Goal: Complete application form: Complete application form

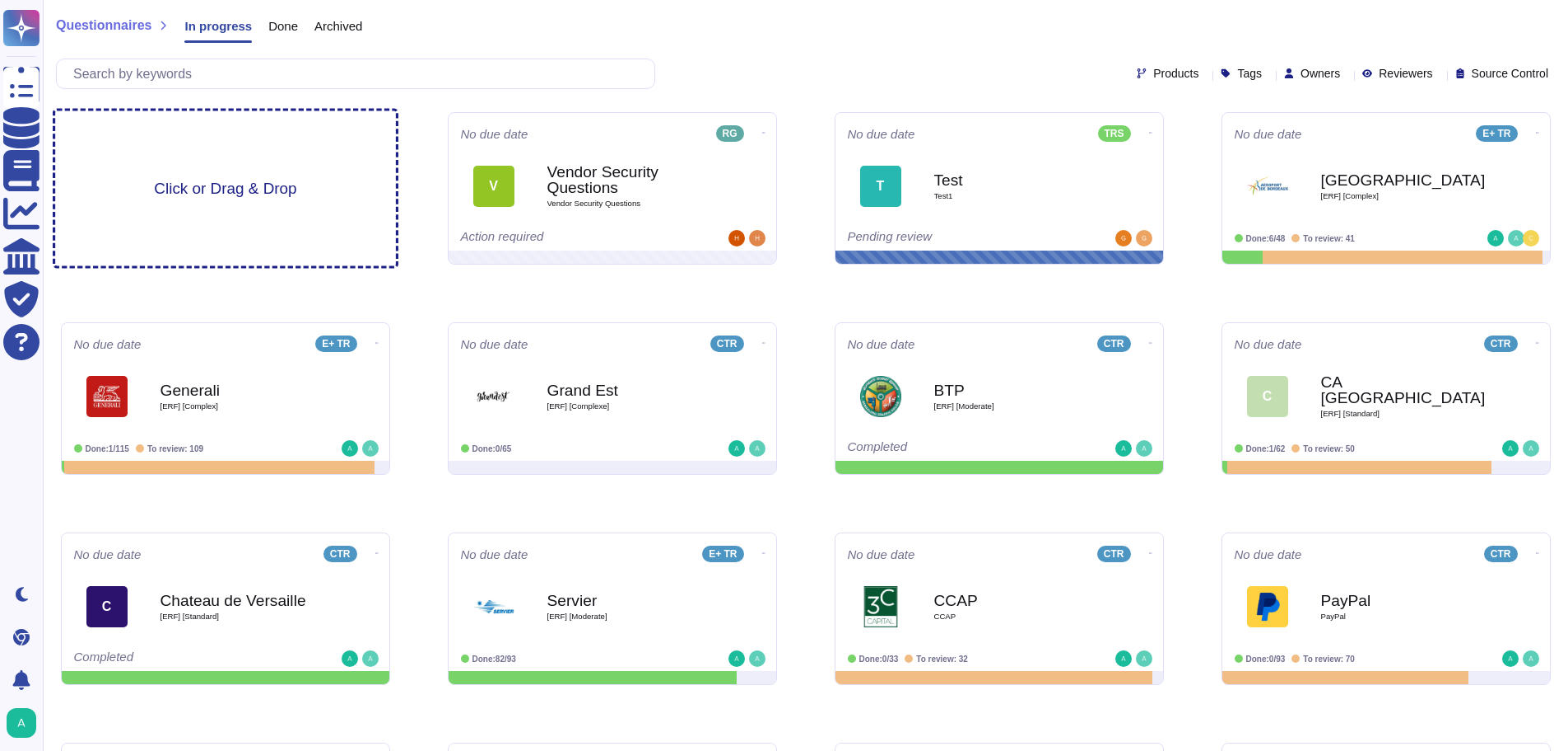
click at [271, 196] on span "Click or Drag & Drop" at bounding box center [225, 188] width 143 height 16
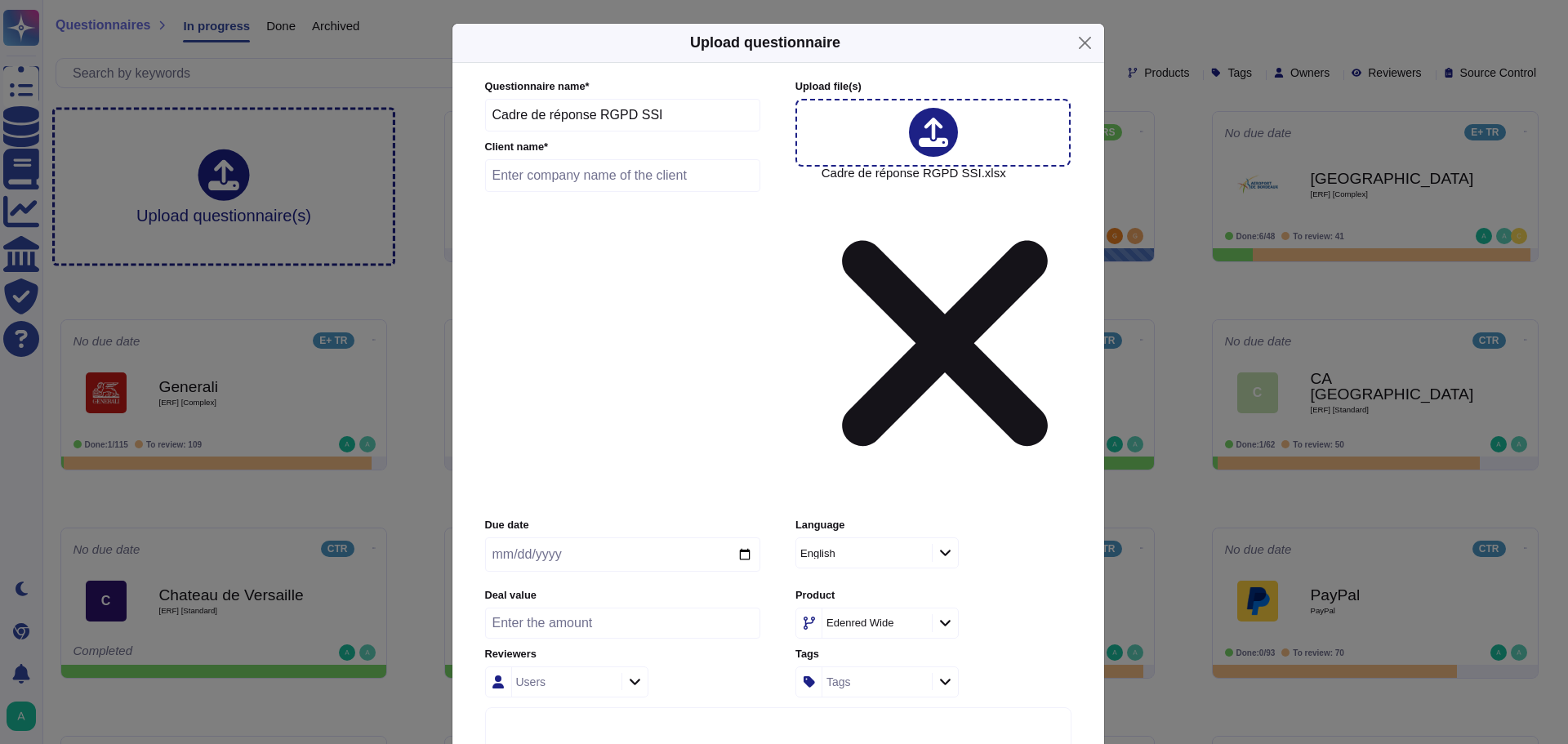
click at [565, 192] on input "text" at bounding box center [622, 175] width 276 height 33
type input "V"
type input "Ambès"
click at [516, 537] on input "date" at bounding box center [622, 554] width 276 height 35
click at [745, 537] on input "date" at bounding box center [622, 554] width 276 height 35
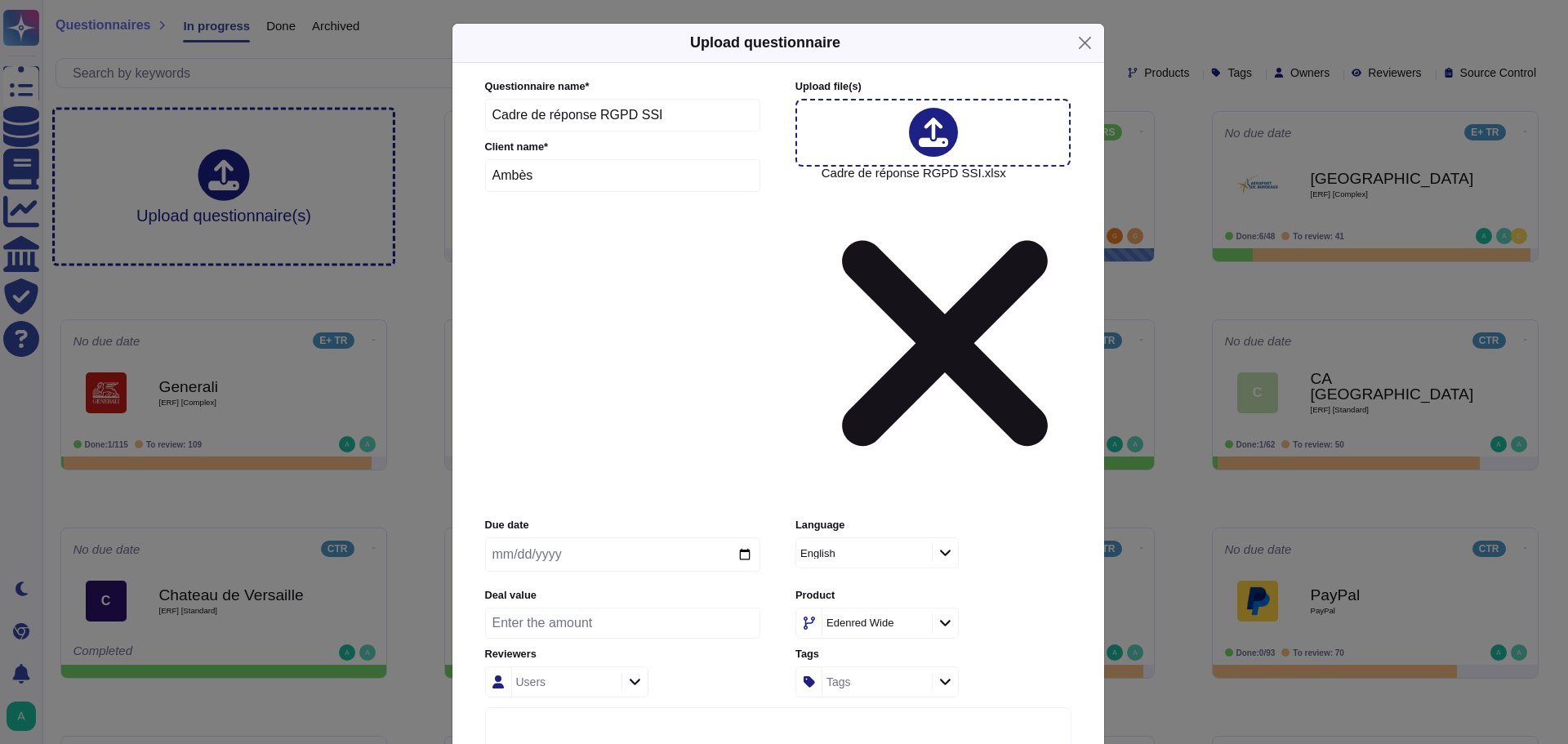
type input "[DATE]"
click at [874, 548] on div "English" at bounding box center [855, 553] width 111 height 11
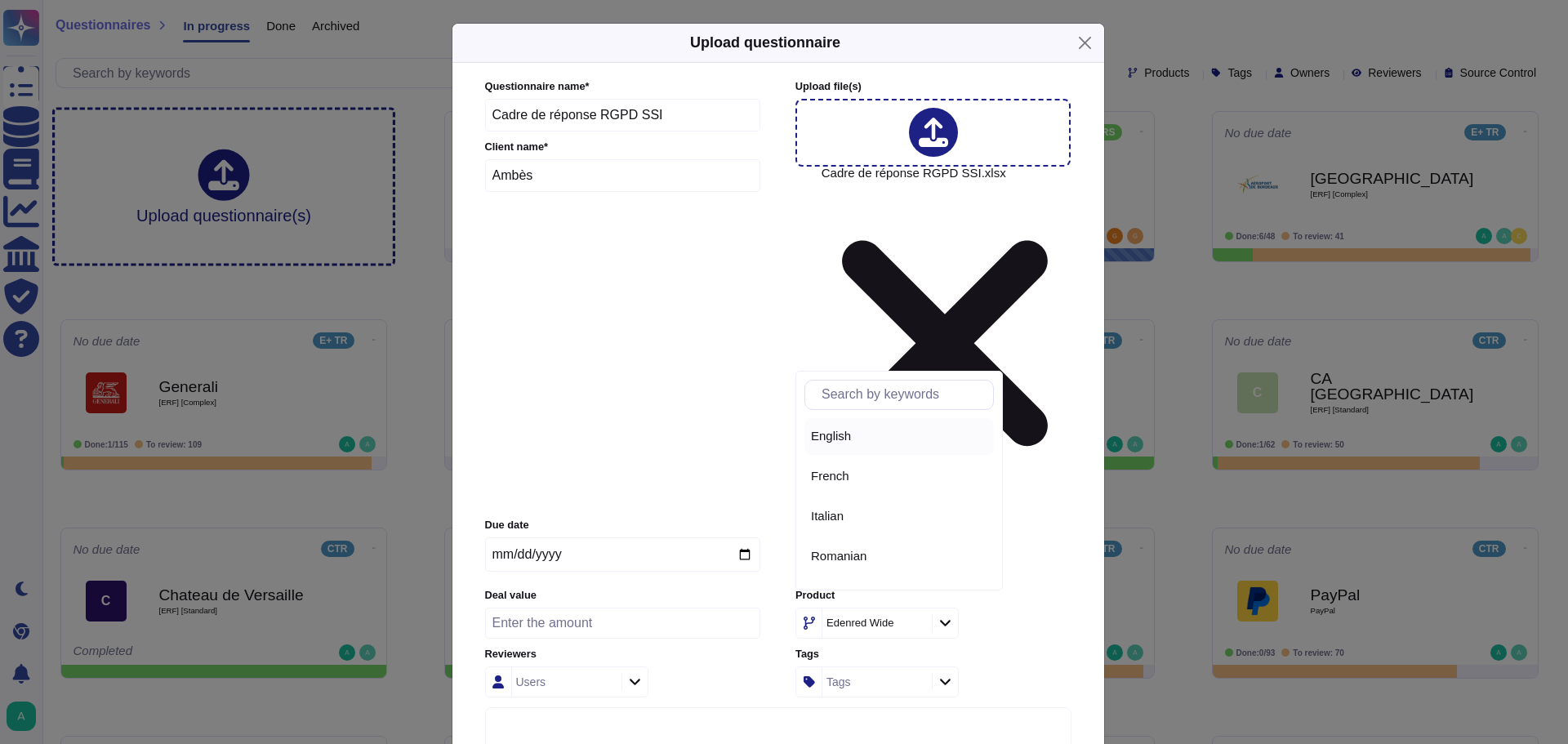
click at [818, 477] on span "French" at bounding box center [830, 476] width 39 height 15
click at [945, 615] on icon at bounding box center [945, 622] width 12 height 14
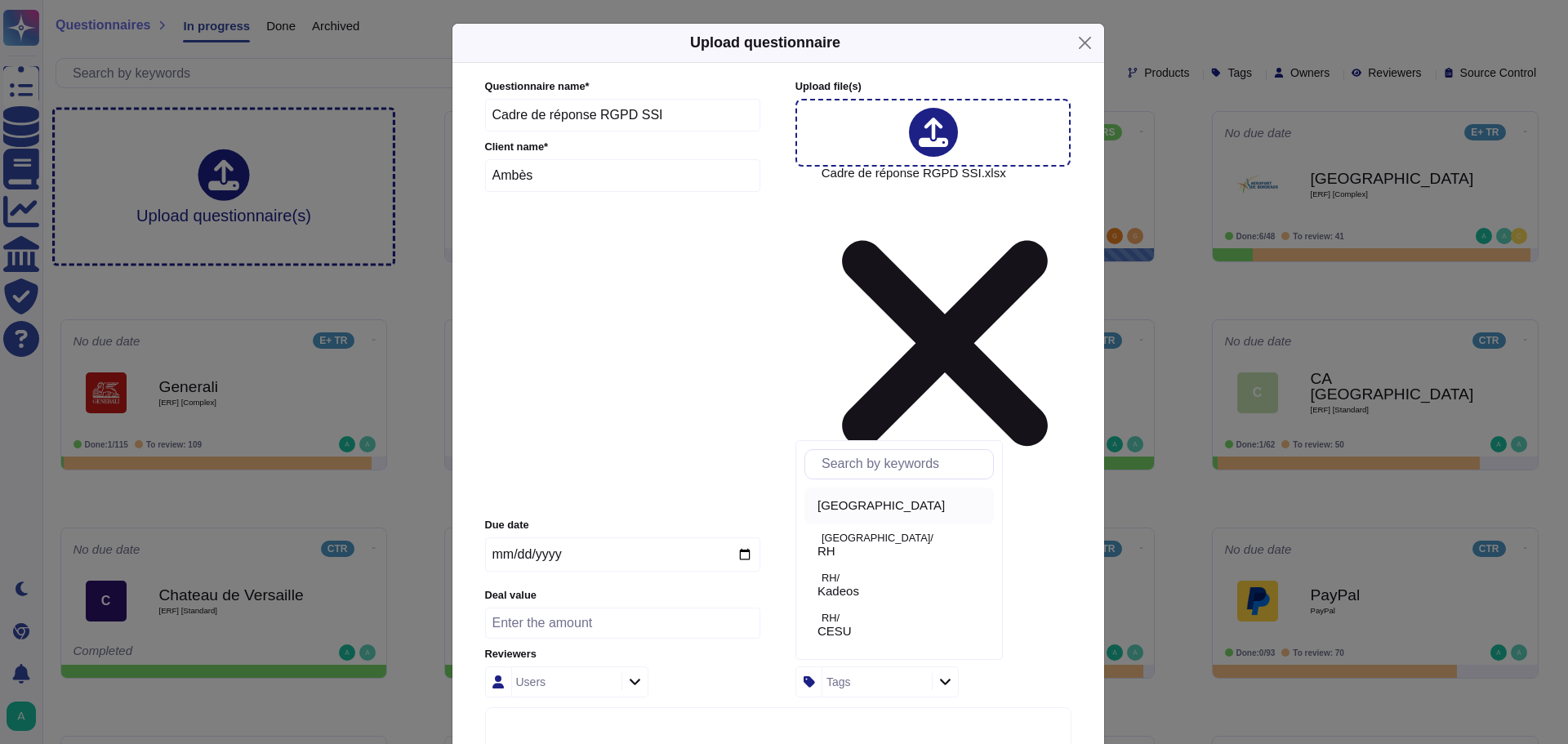
click at [860, 507] on span "[GEOGRAPHIC_DATA]" at bounding box center [881, 505] width 128 height 15
click at [952, 614] on div at bounding box center [961, 623] width 26 height 18
click at [862, 540] on span "Edenred+" at bounding box center [844, 547] width 54 height 15
click at [628, 607] on input "number" at bounding box center [622, 622] width 276 height 31
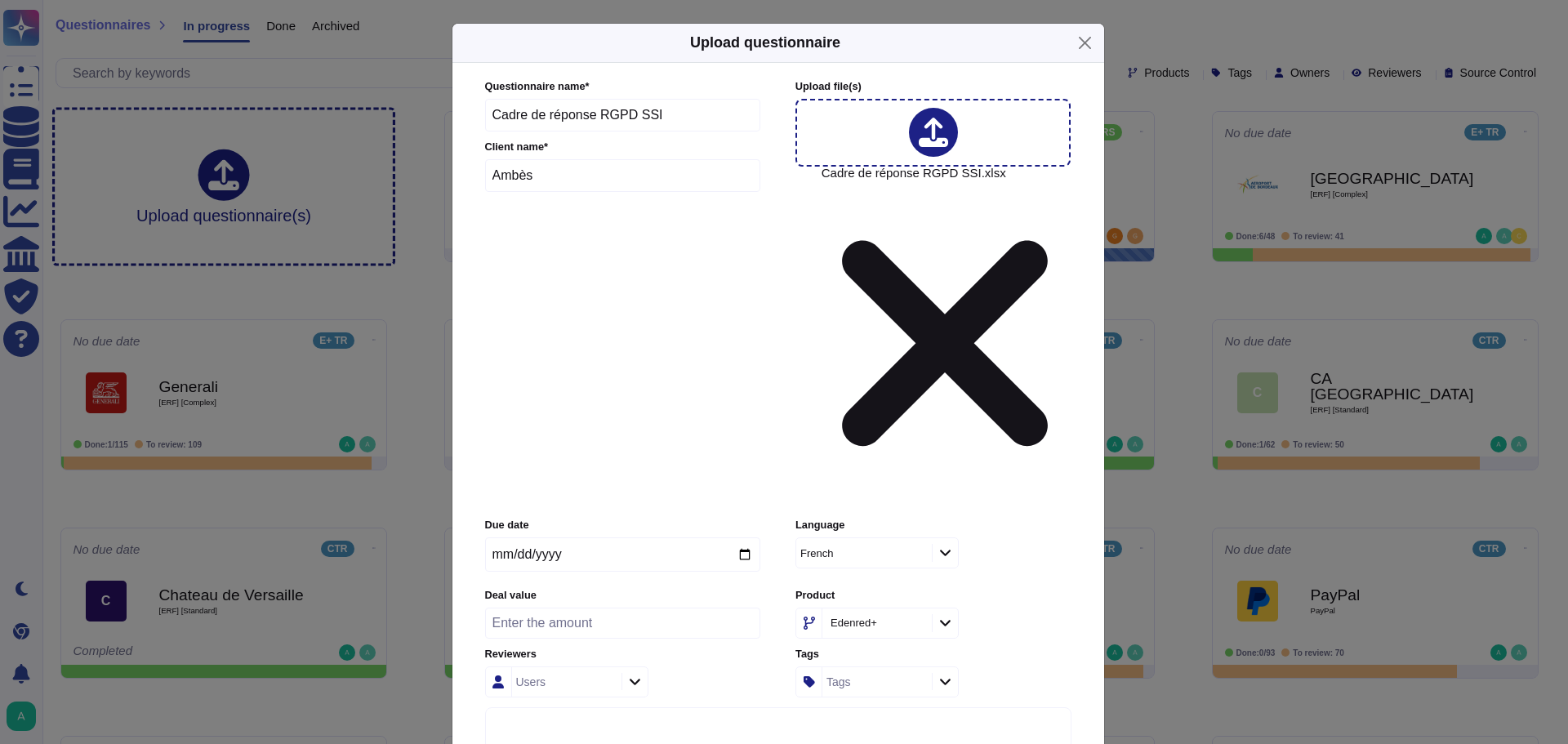
click at [1056, 517] on div "Language French" at bounding box center [933, 548] width 276 height 62
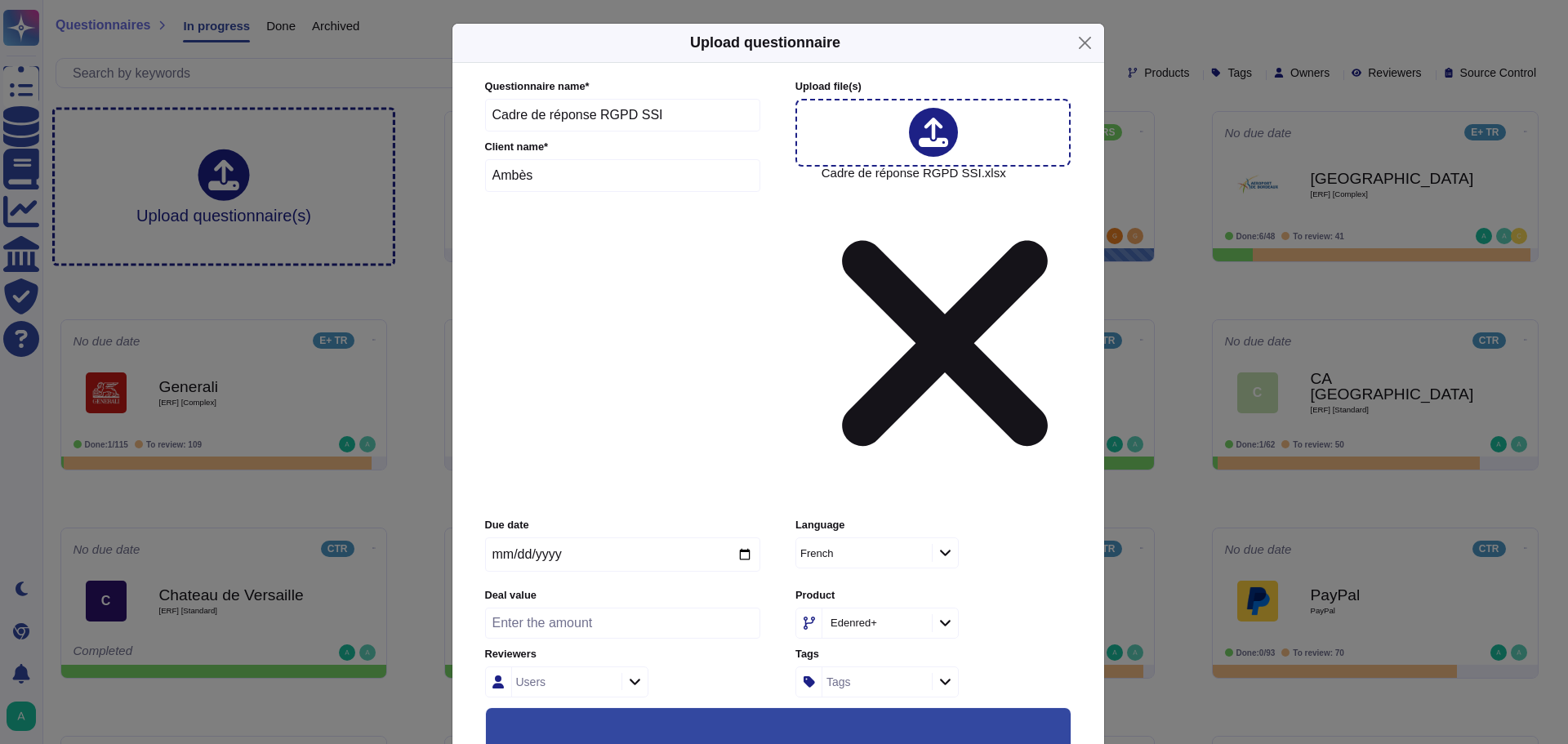
click at [0, 0] on input "Keep existing answers from the file" at bounding box center [0, 0] width 0 height 0
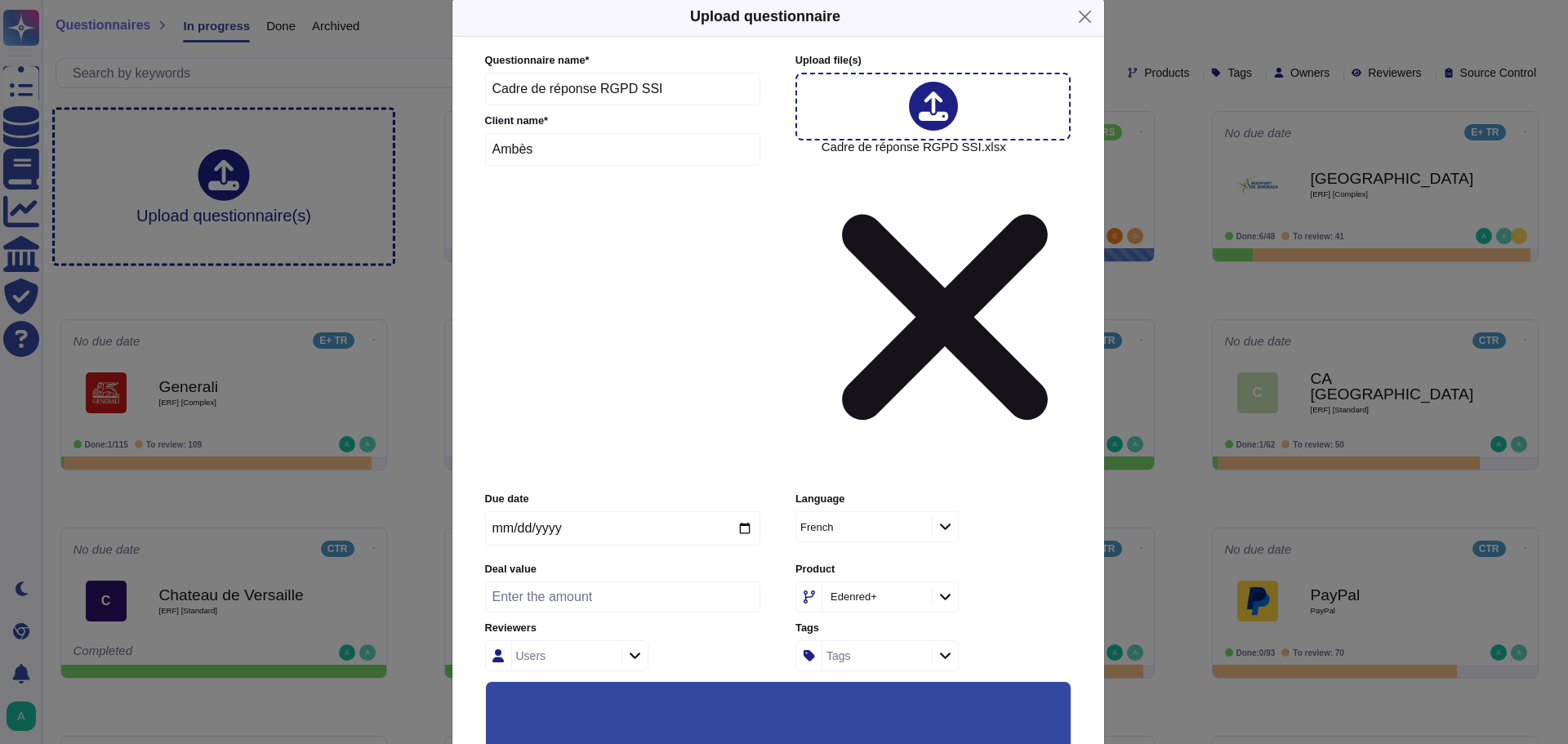
scroll to position [0, 0]
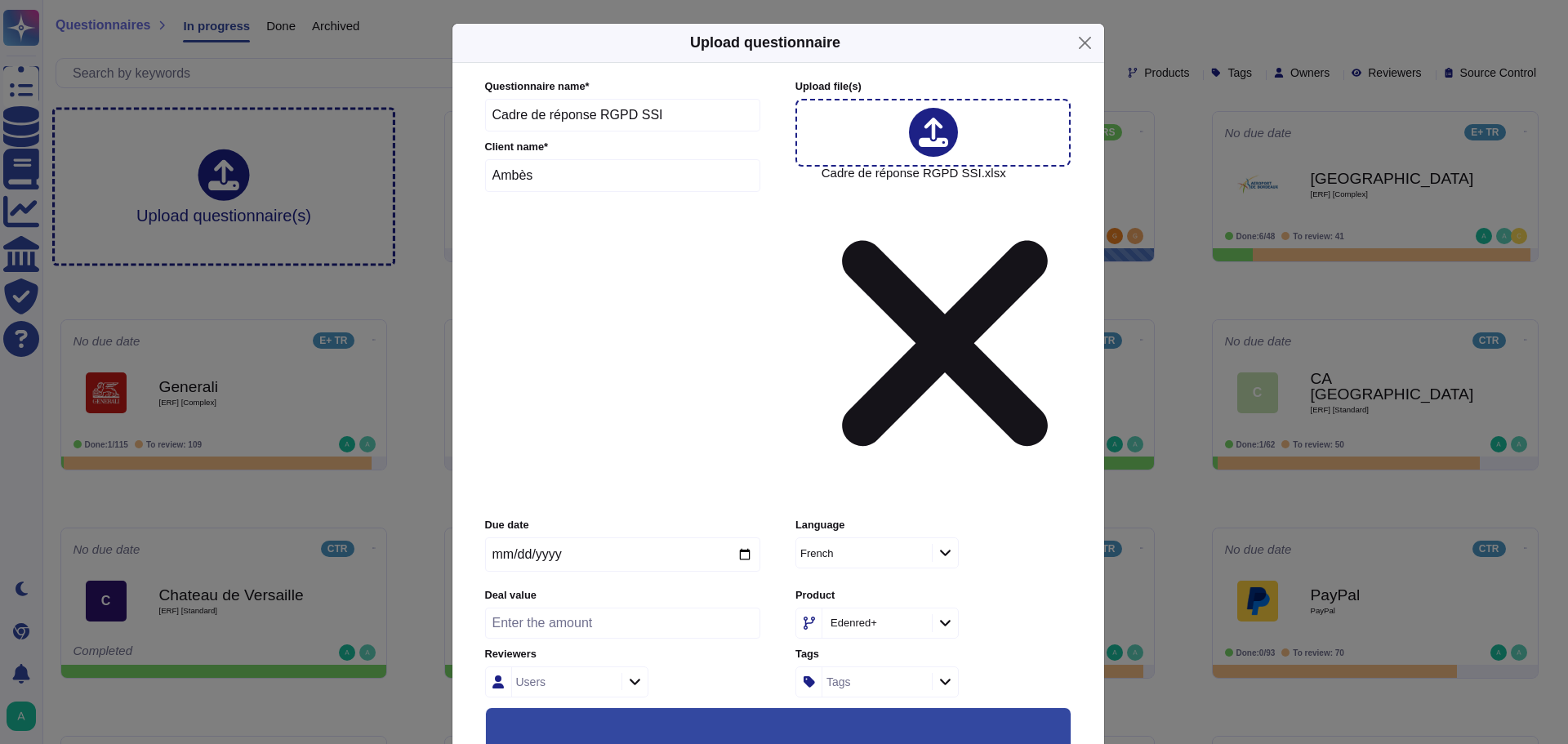
click at [485, 179] on input "Ambès" at bounding box center [622, 175] width 276 height 33
type input "Ville d'Ambès"
click at [939, 675] on icon at bounding box center [945, 682] width 12 height 14
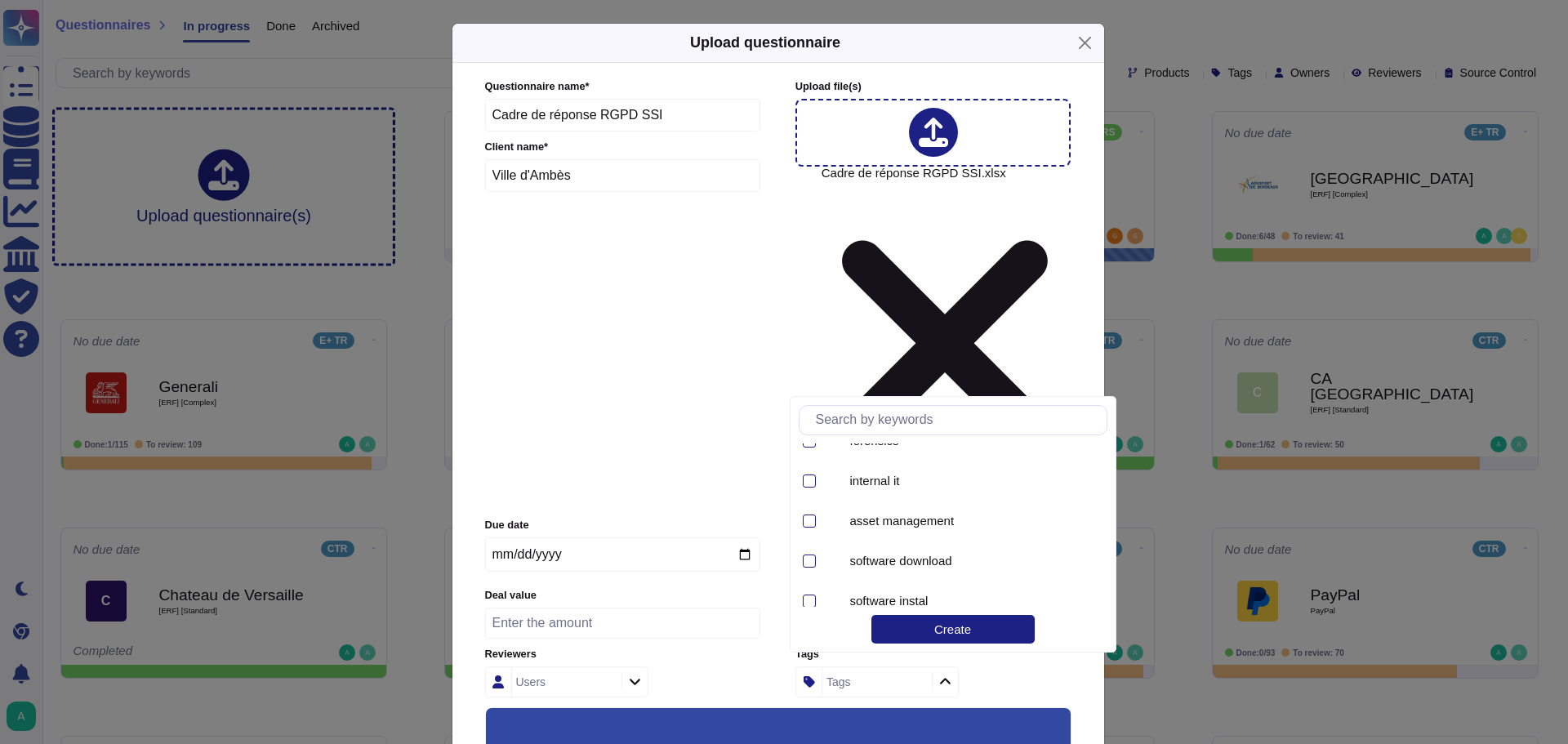
scroll to position [5224, 0]
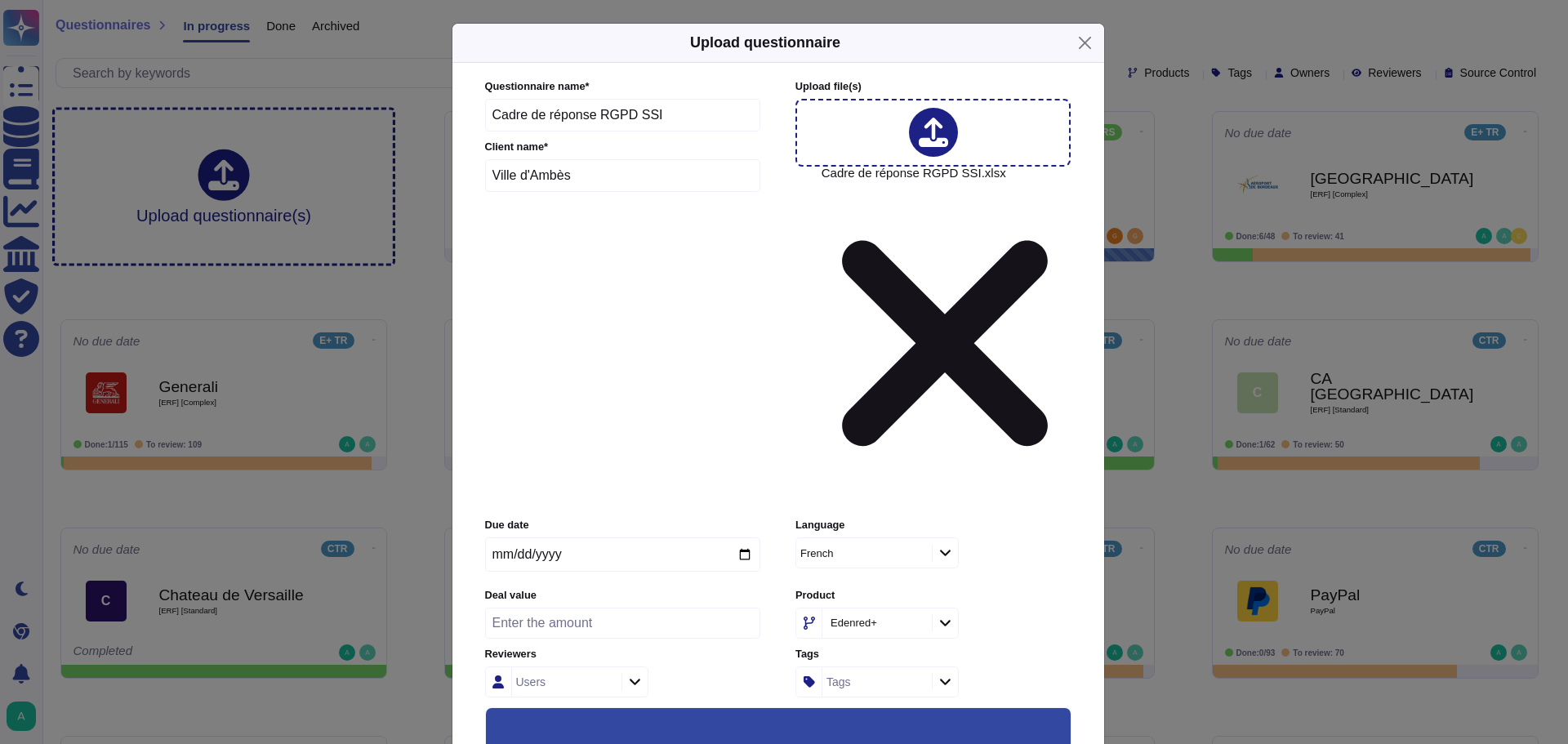
click at [1055, 537] on div "French" at bounding box center [933, 552] width 276 height 31
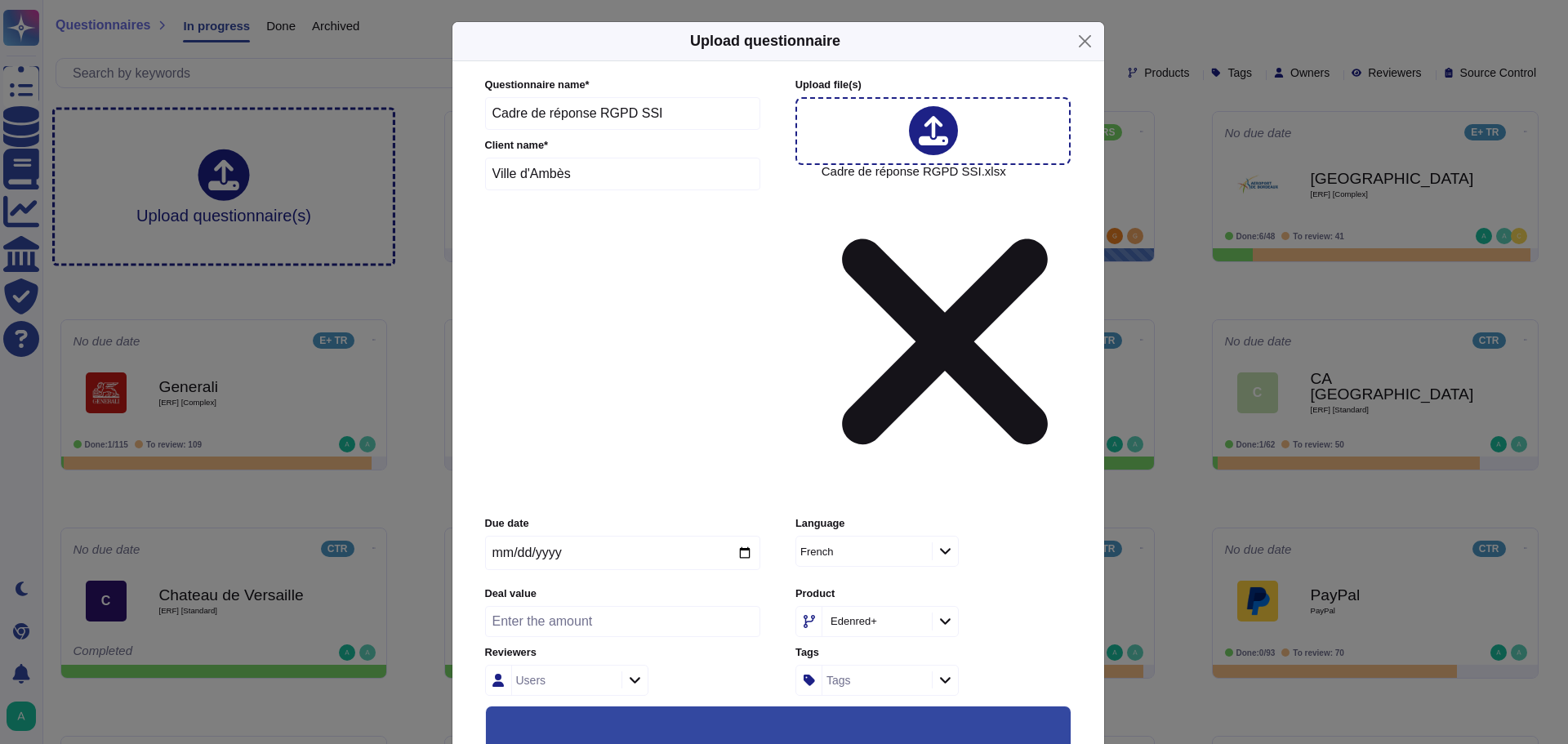
scroll to position [0, 0]
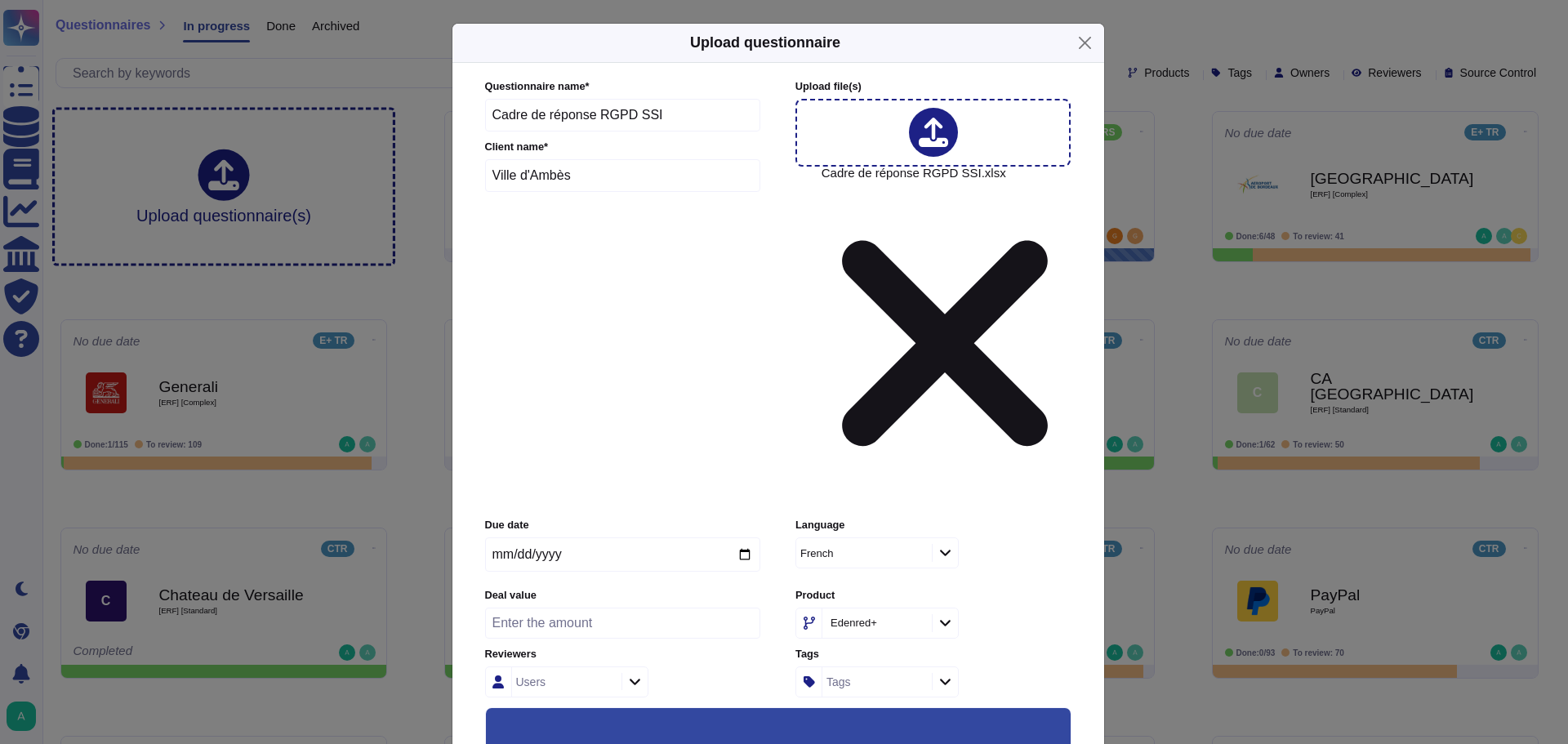
click at [916, 623] on icon at bounding box center [916, 623] width 0 height 0
click at [841, 617] on div "Edenred Wide" at bounding box center [862, 623] width 72 height 12
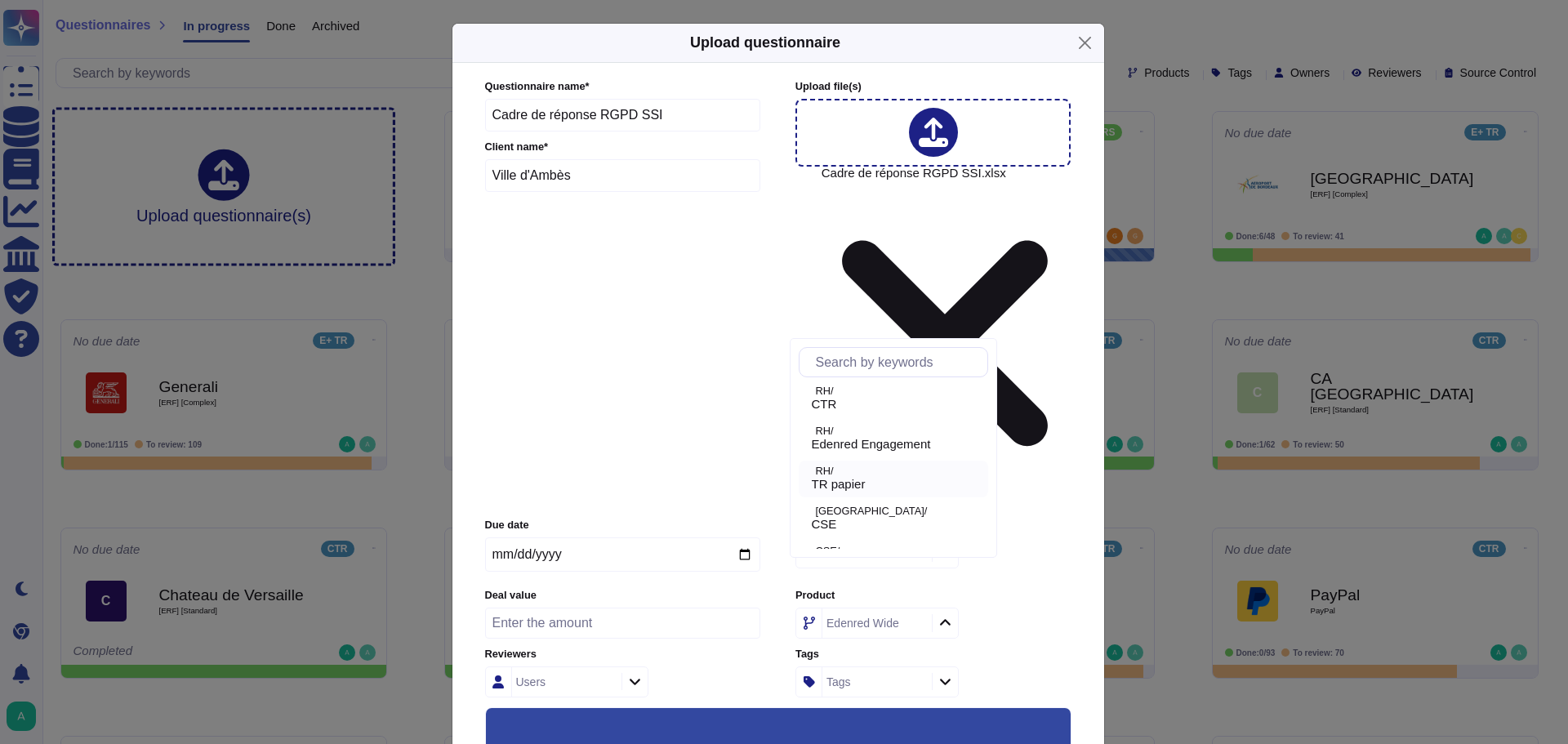
scroll to position [327, 0]
click at [836, 433] on p "RH/" at bounding box center [898, 429] width 166 height 11
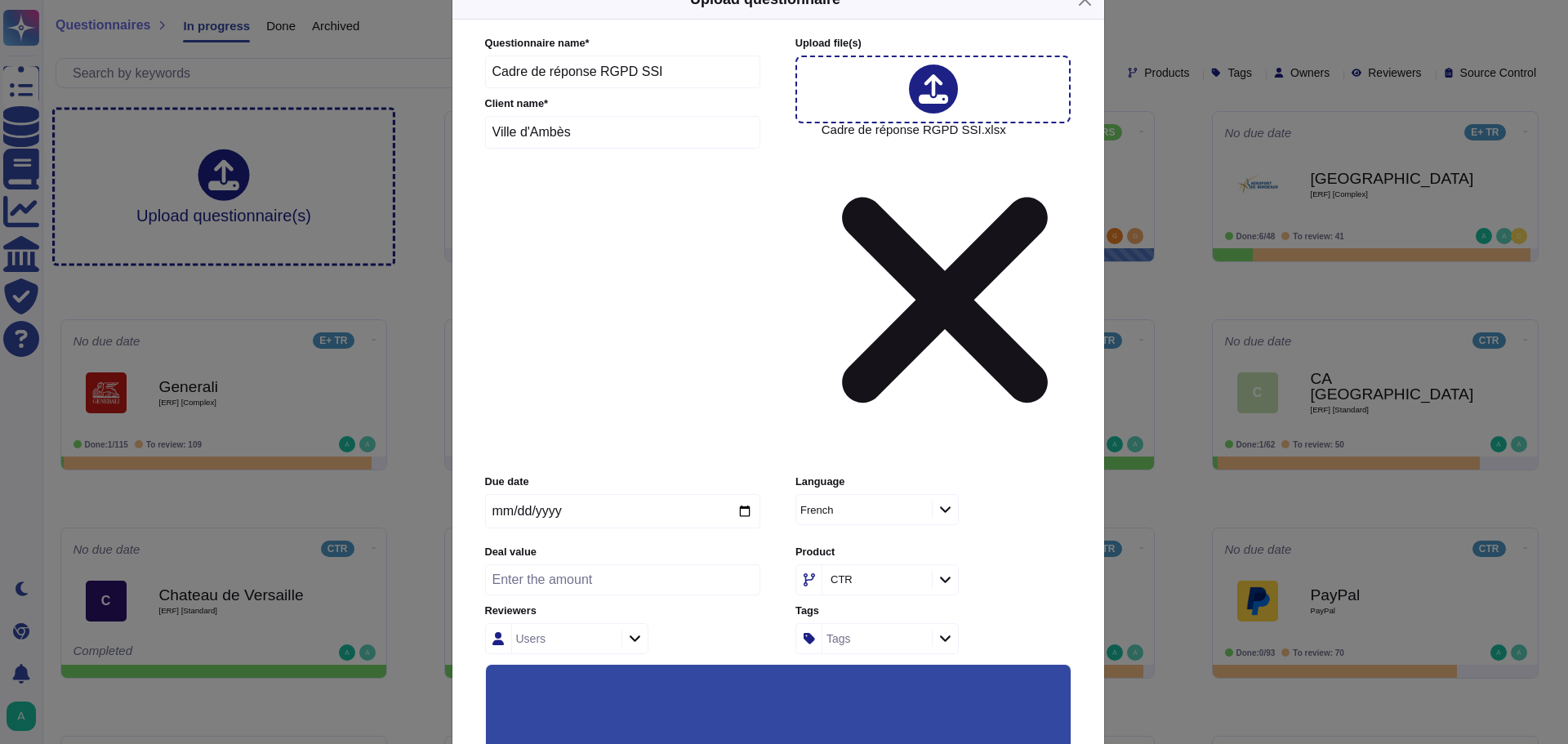
scroll to position [86, 0]
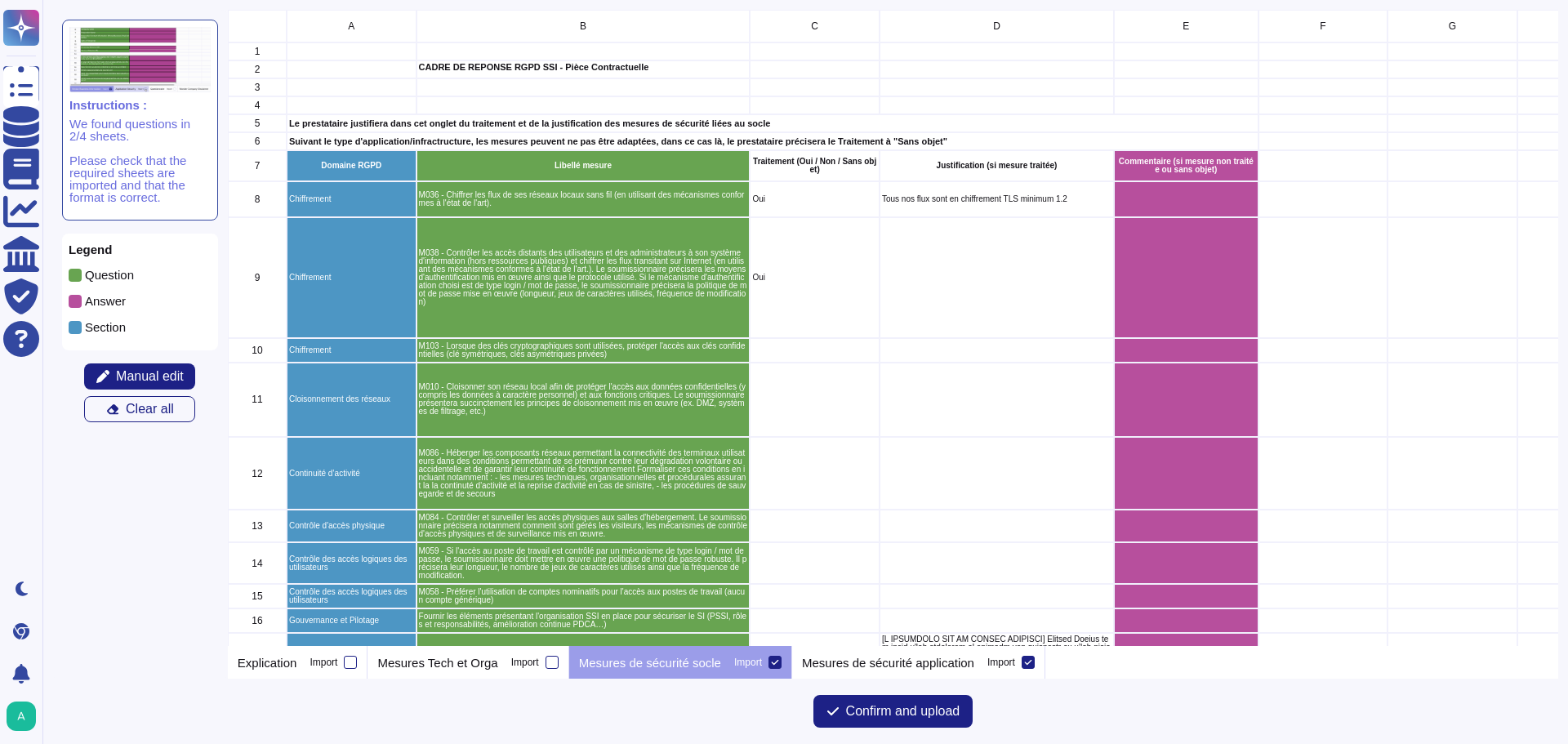
scroll to position [623, 1318]
click at [549, 662] on div at bounding box center [551, 662] width 13 height 13
click at [0, 0] on input "Import" at bounding box center [0, 0] width 0 height 0
click at [153, 373] on span "Manual edit" at bounding box center [150, 375] width 67 height 13
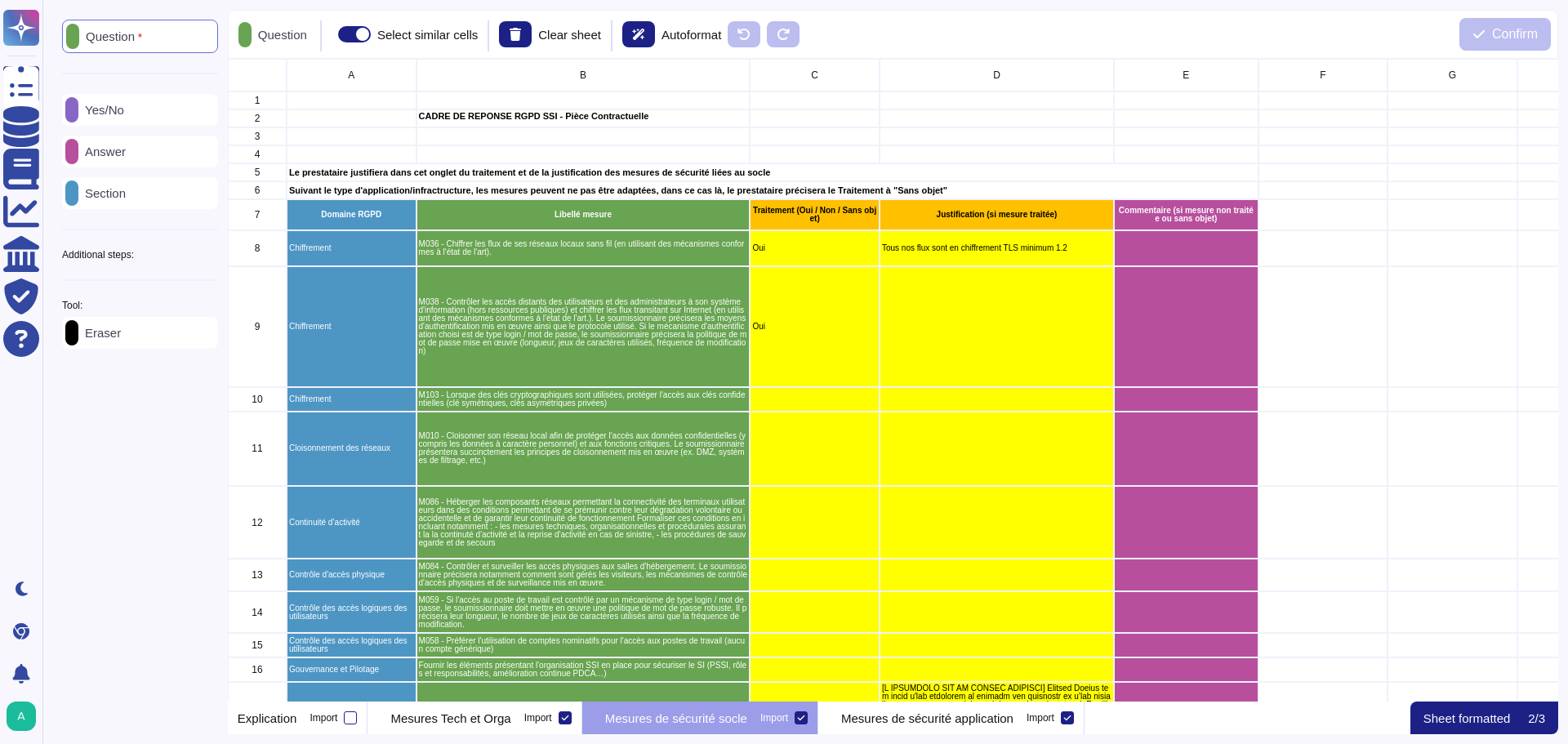
scroll to position [630, 1318]
click at [822, 78] on div "C" at bounding box center [814, 74] width 130 height 33
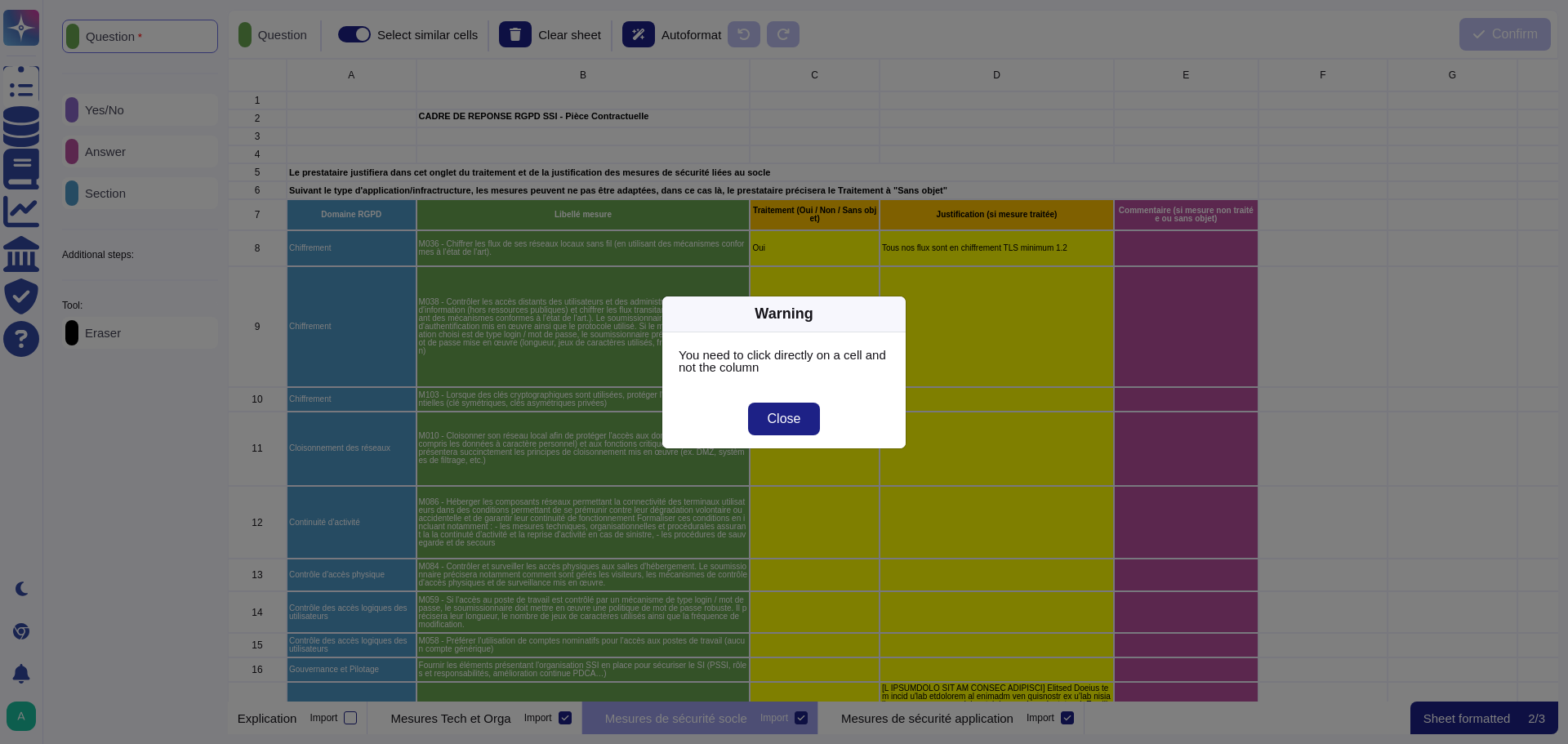
click at [974, 387] on div "Warning You need to click directly on a cell and not the column Close" at bounding box center [784, 372] width 1568 height 744
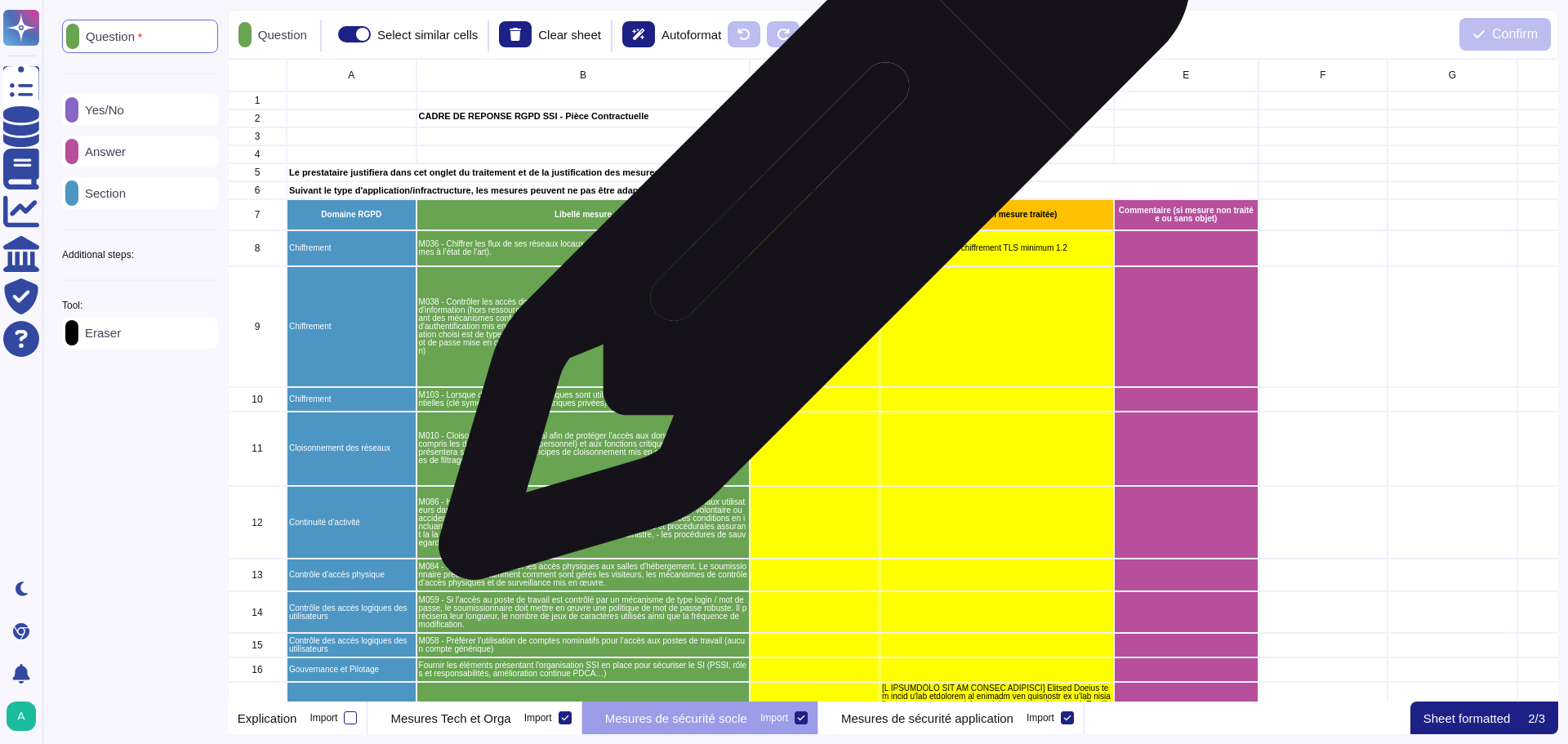
click at [809, 212] on p "Traitement (Oui / Non / Sans objet)" at bounding box center [815, 214] width 125 height 16
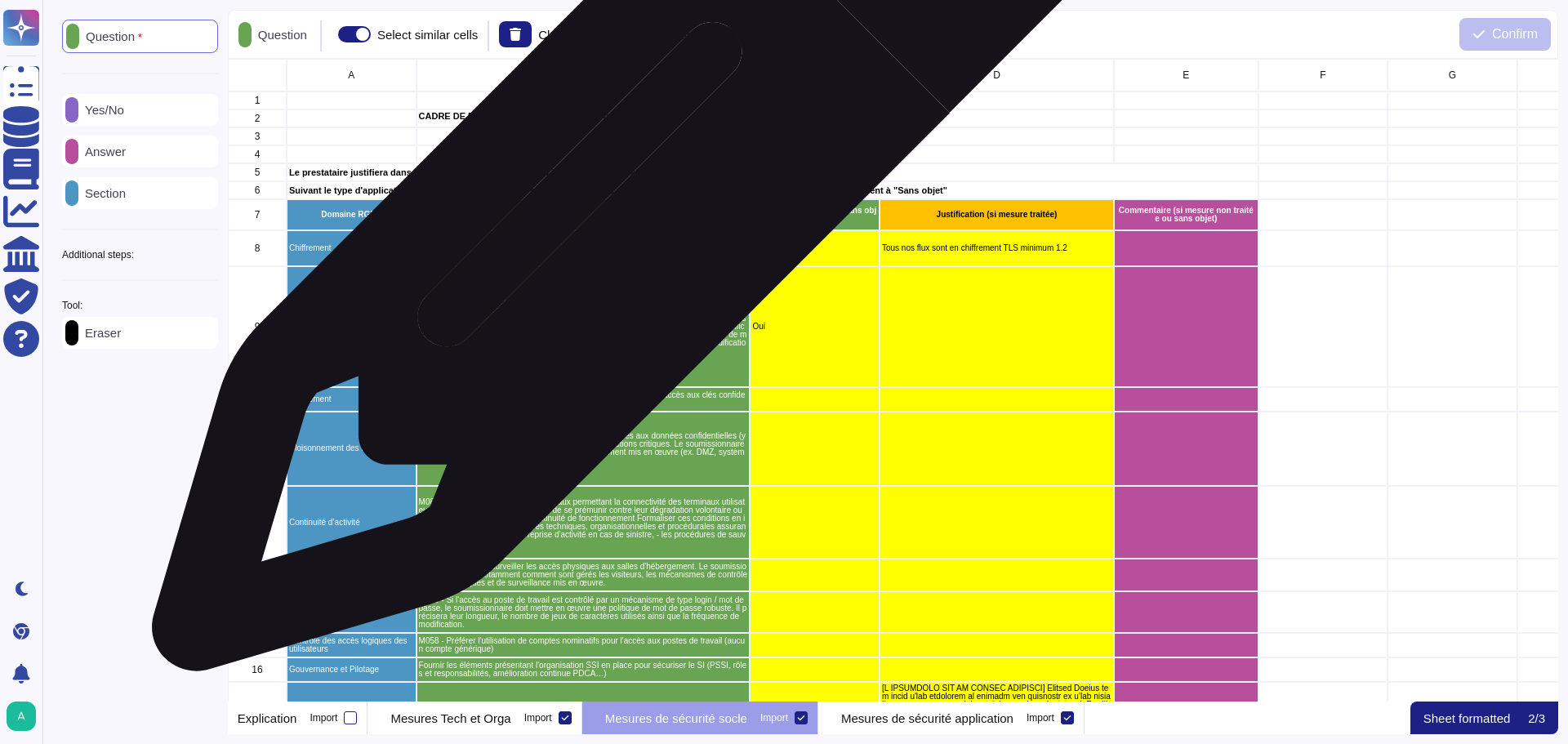
click at [616, 209] on div "Libellé mesure" at bounding box center [582, 214] width 334 height 31
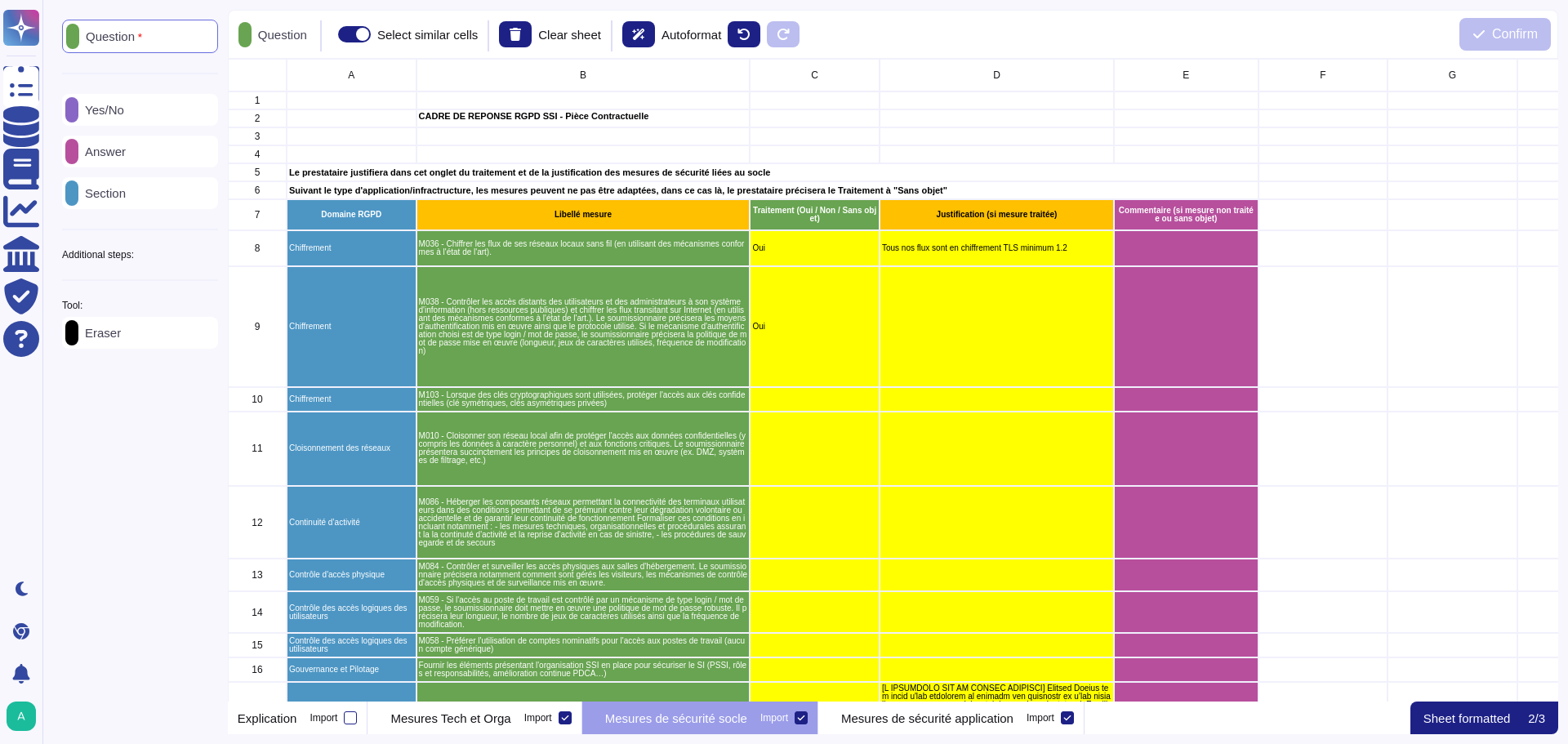
click at [95, 33] on p "Question" at bounding box center [110, 36] width 62 height 13
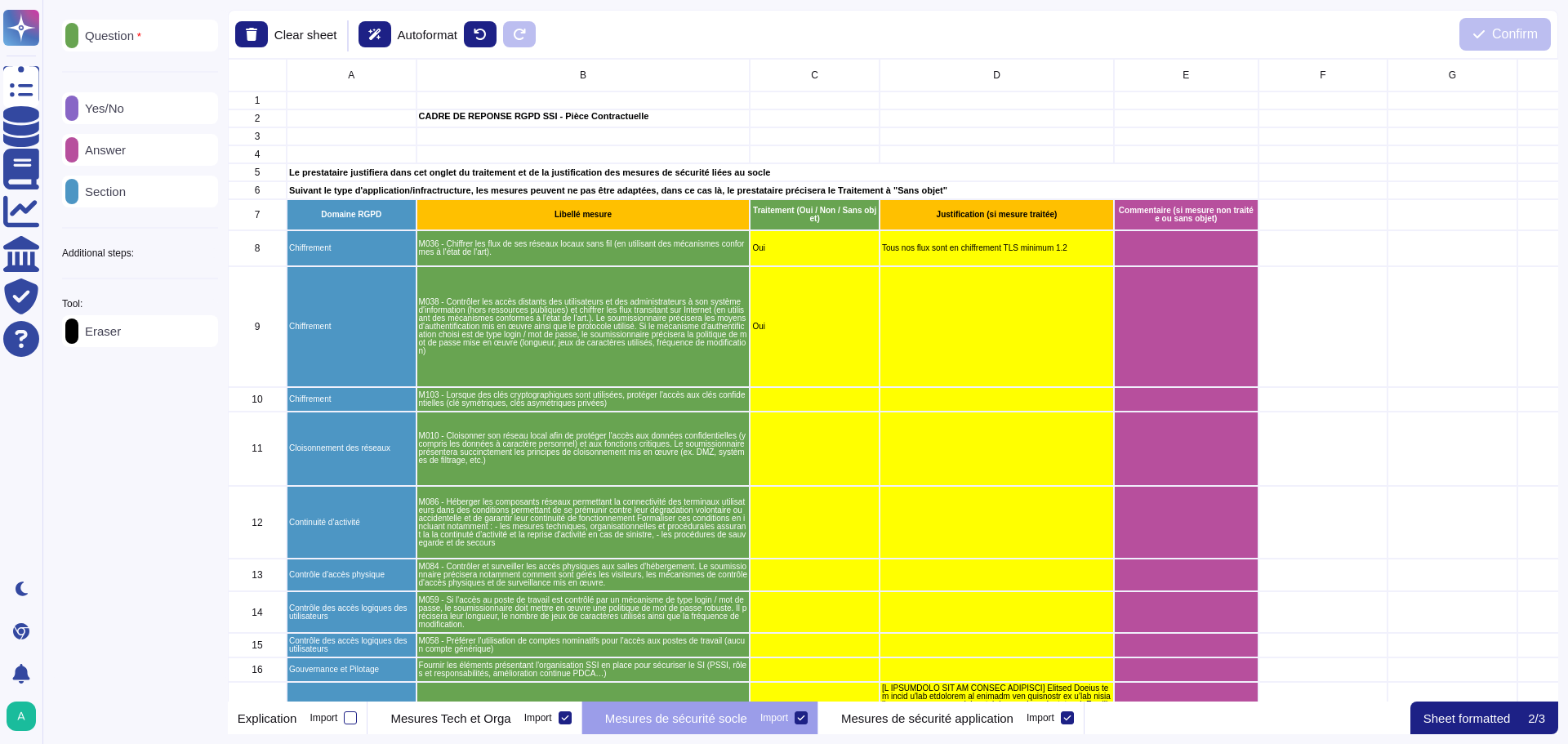
click at [653, 212] on p "Libellé mesure" at bounding box center [583, 215] width 329 height 8
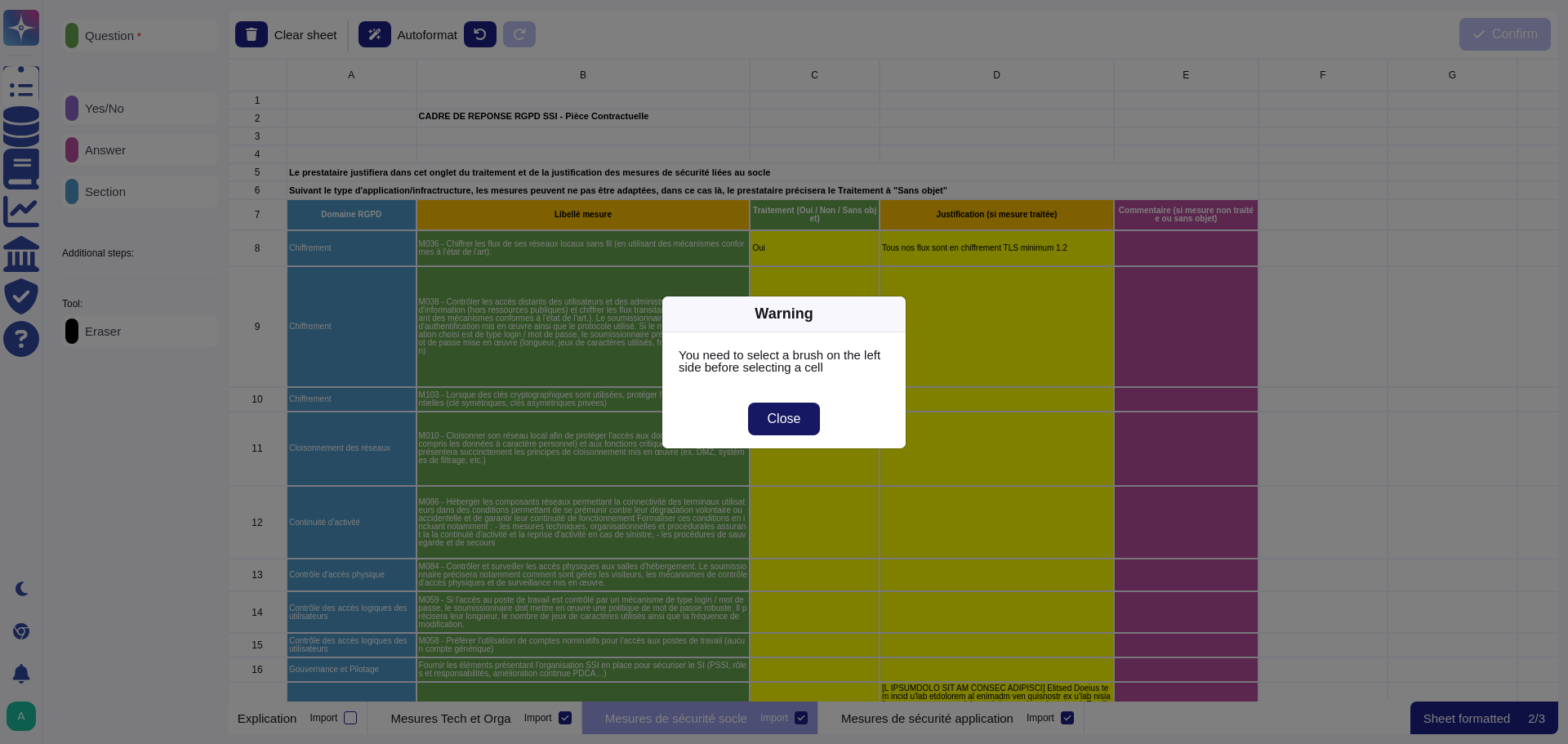
click at [795, 415] on span "Close" at bounding box center [784, 418] width 34 height 13
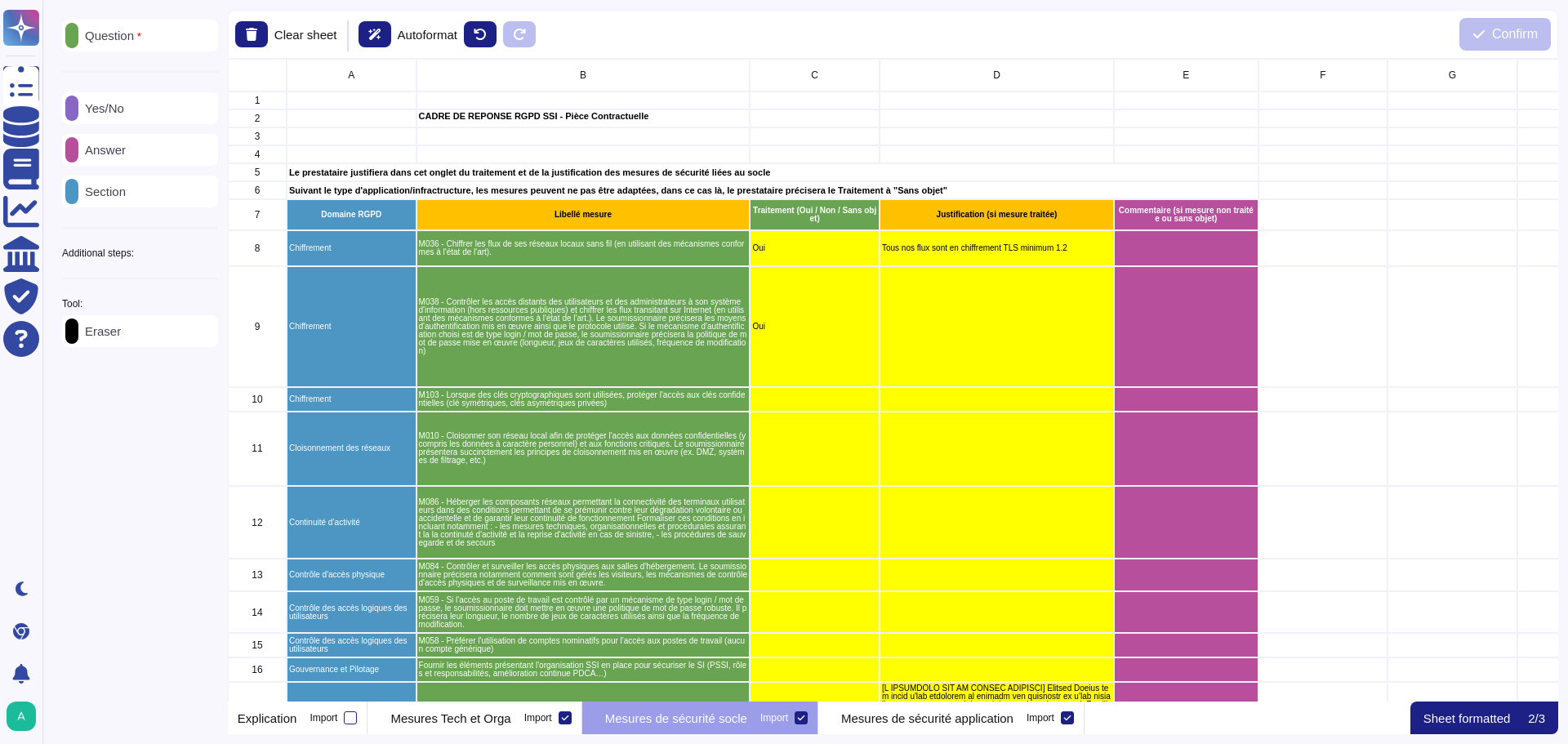
click at [637, 215] on p "Libellé mesure" at bounding box center [583, 215] width 329 height 8
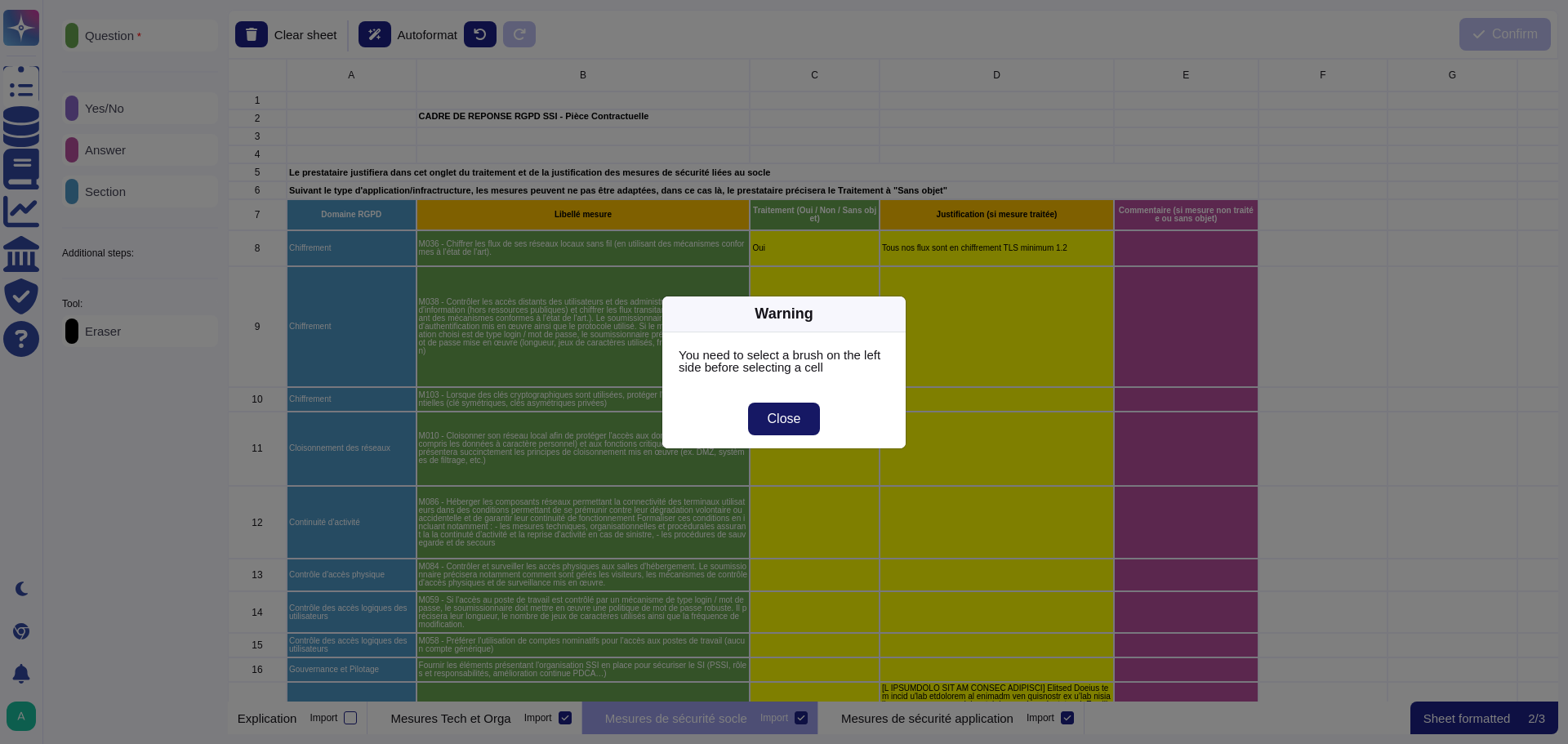
click at [789, 419] on span "Close" at bounding box center [784, 418] width 34 height 13
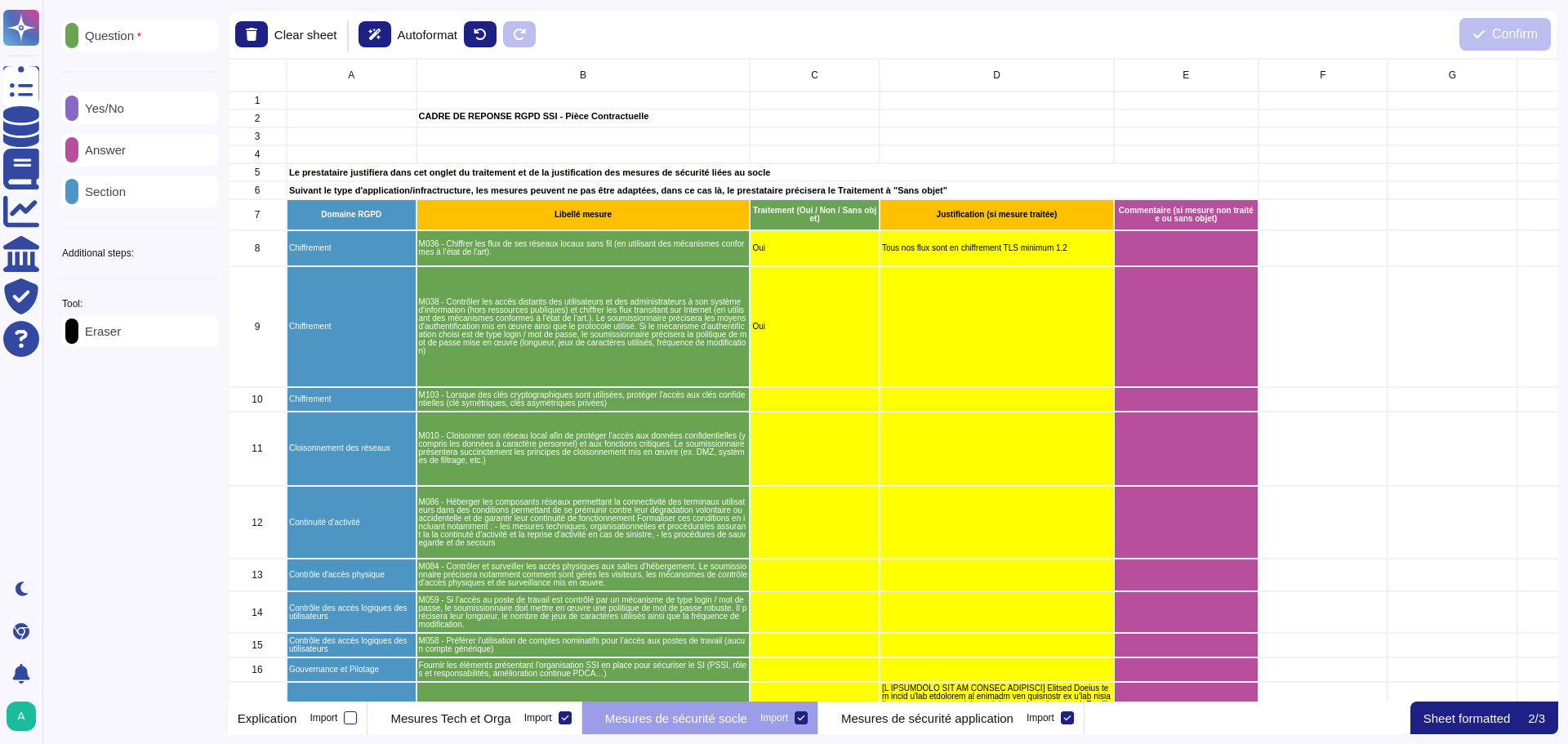
click at [142, 32] on p "Question" at bounding box center [109, 36] width 62 height 13
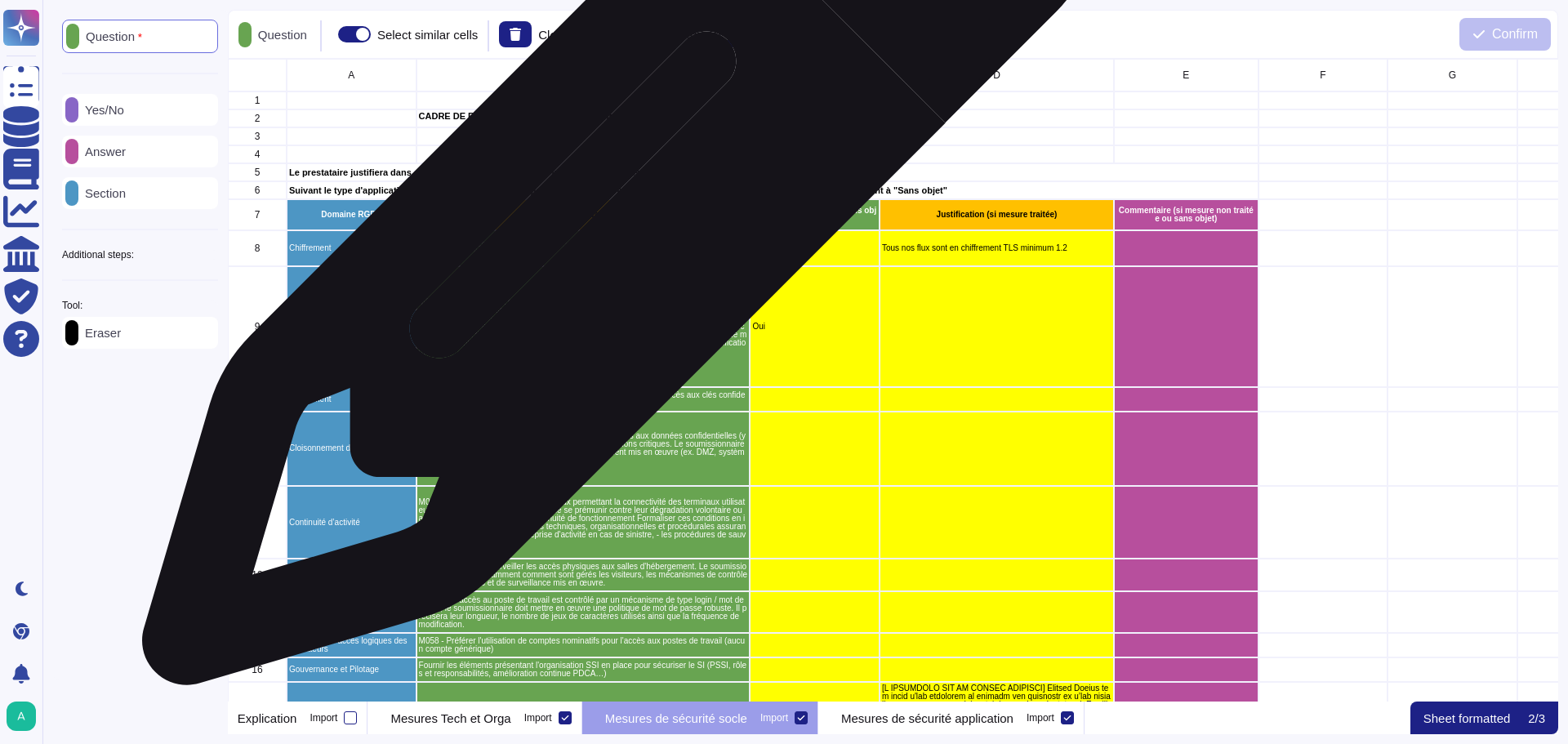
click at [611, 219] on p "Libellé mesure" at bounding box center [583, 215] width 329 height 8
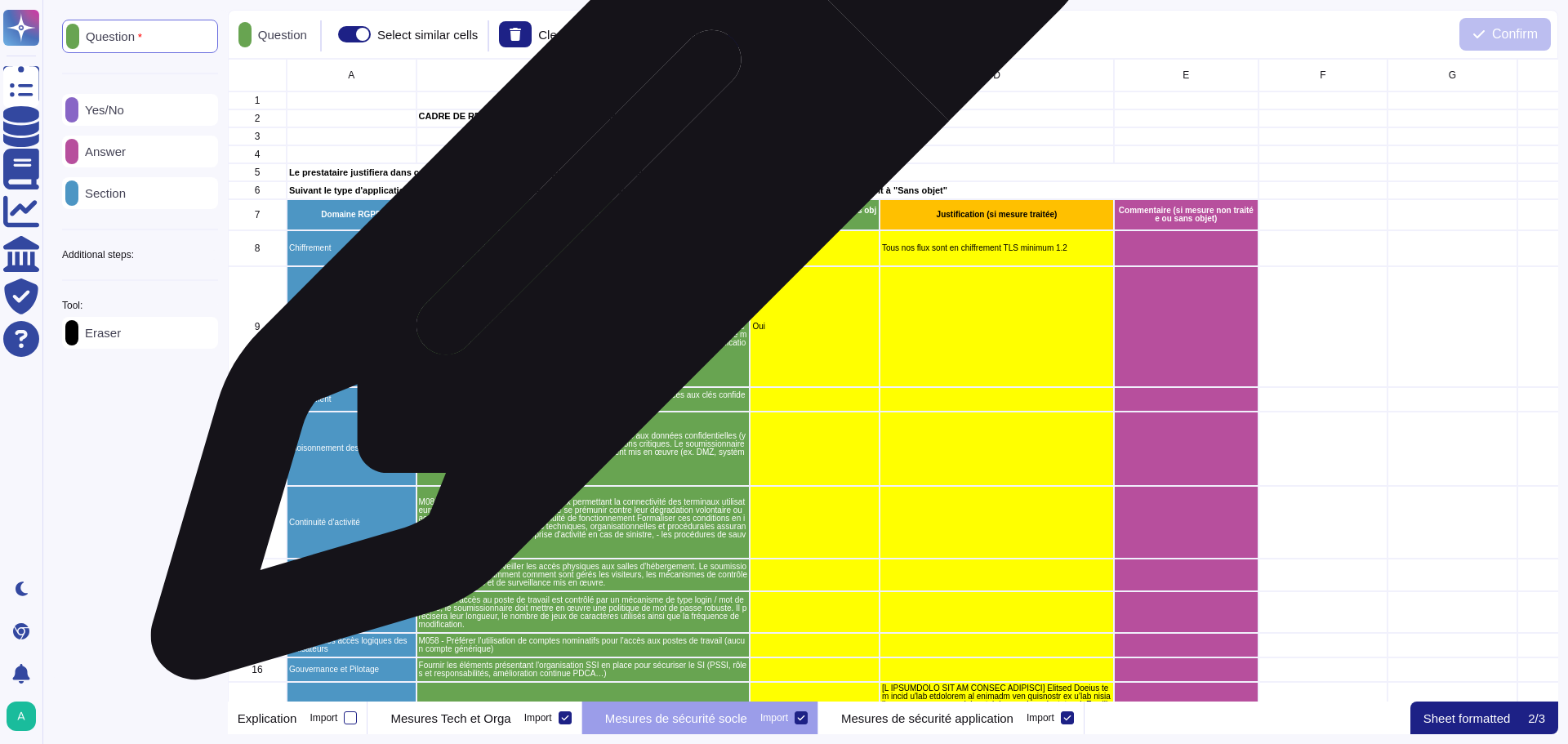
click at [616, 216] on p "Libellé mesure" at bounding box center [583, 215] width 329 height 8
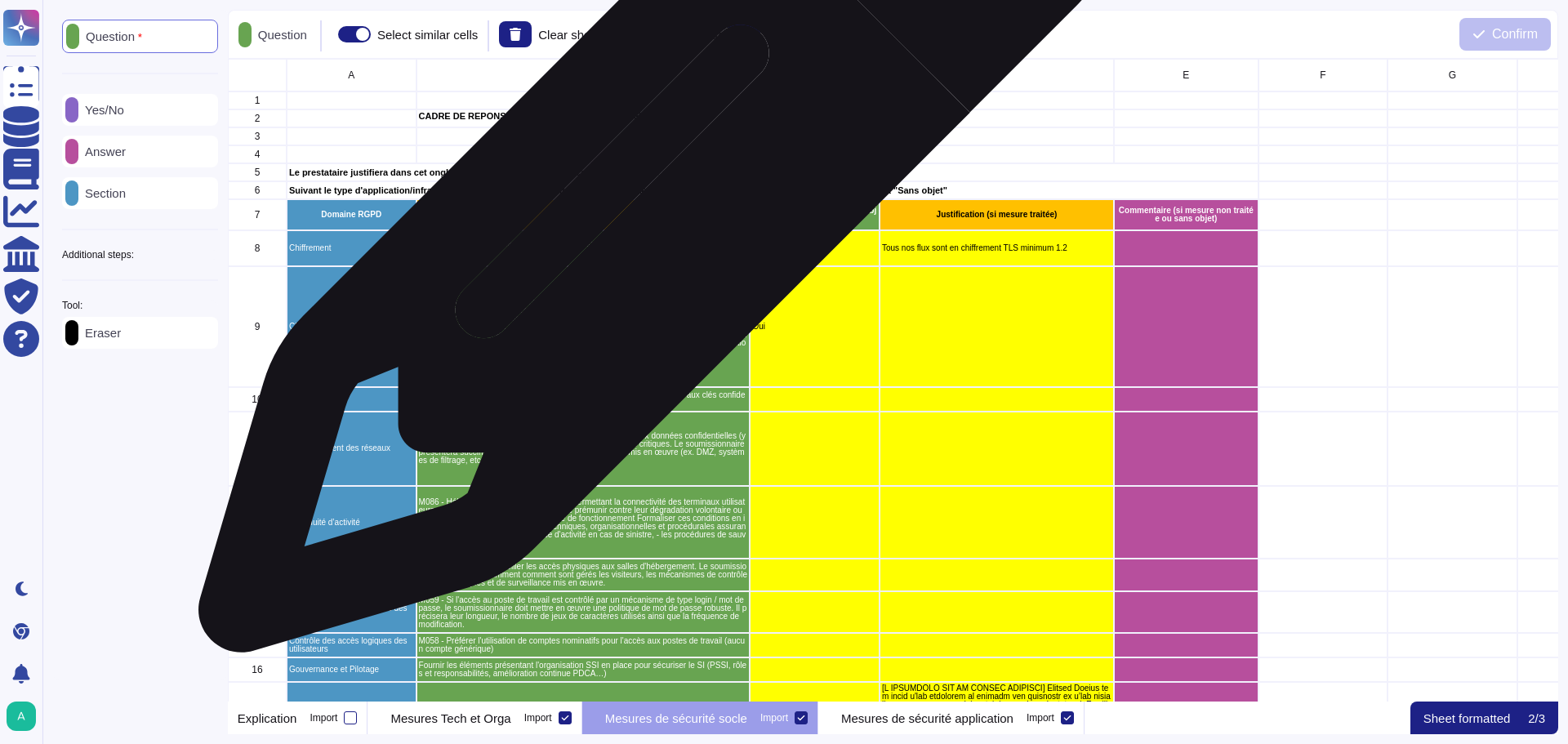
click at [648, 205] on div "Libellé mesure" at bounding box center [582, 214] width 334 height 31
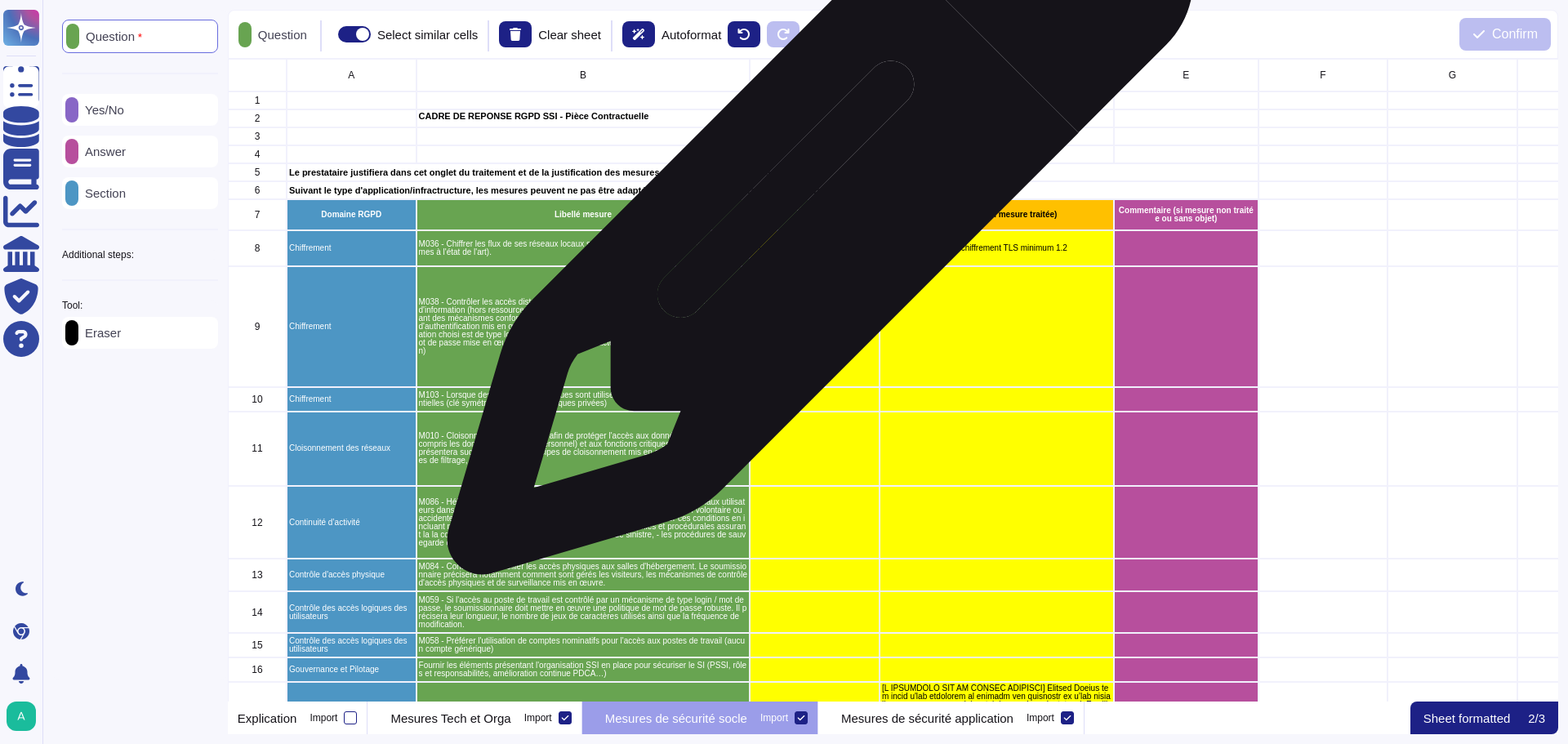
click at [814, 210] on p "Traitement (Oui / Non / Sans objet)" at bounding box center [815, 214] width 125 height 16
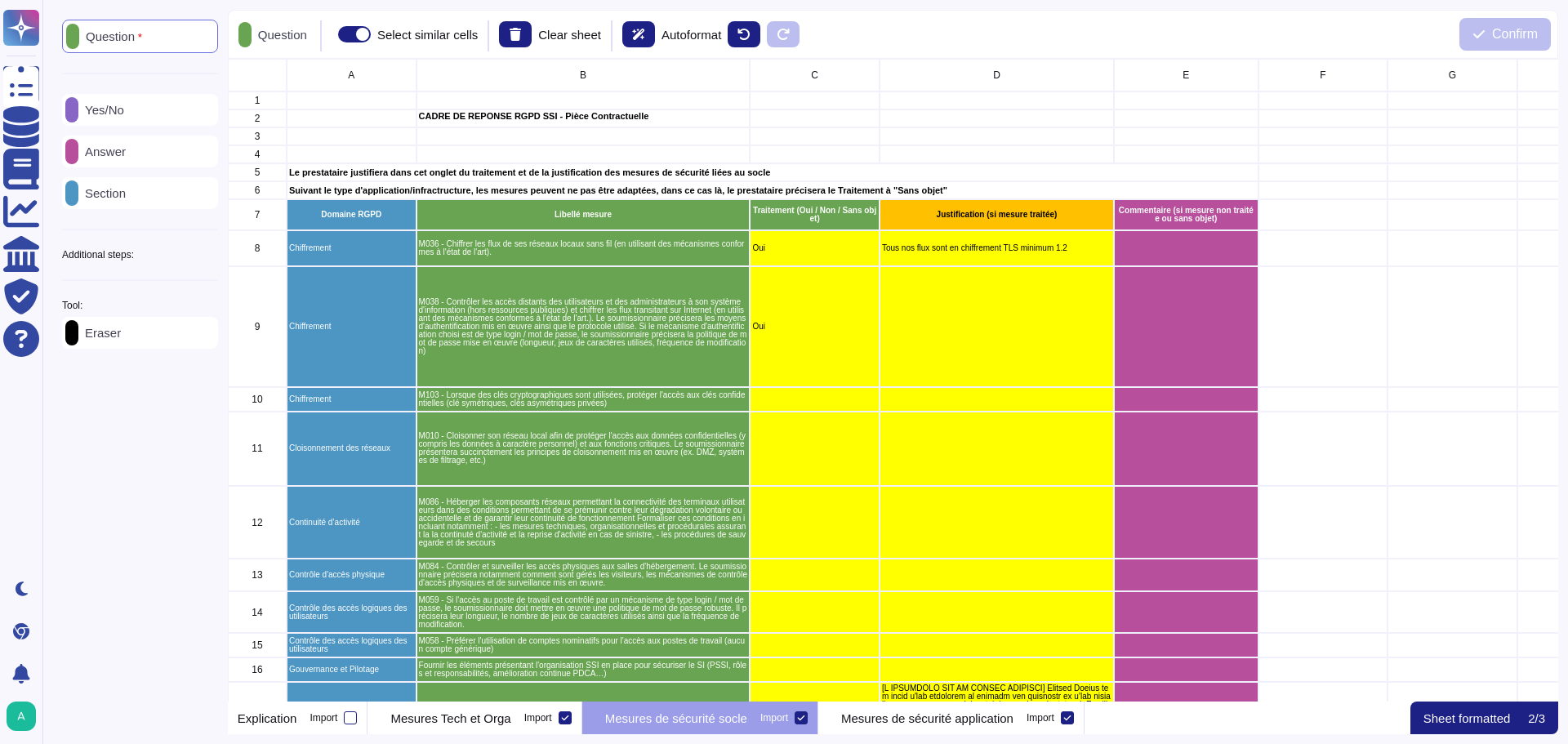
click at [123, 114] on p "Yes/No" at bounding box center [101, 110] width 46 height 12
click at [164, 36] on div "Question" at bounding box center [140, 36] width 156 height 32
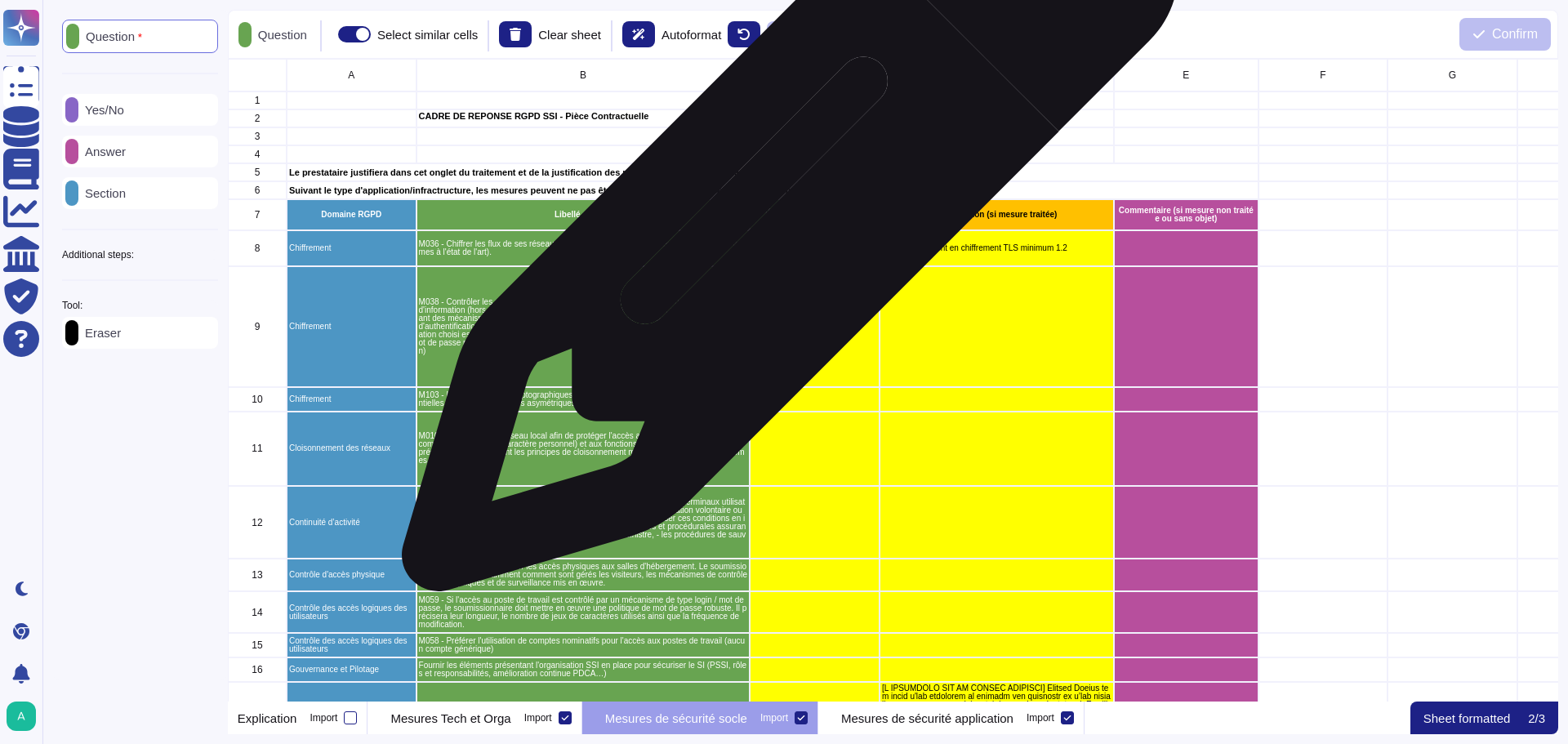
click at [784, 211] on p "Traitement (Oui / Non / Sans objet)" at bounding box center [815, 214] width 125 height 16
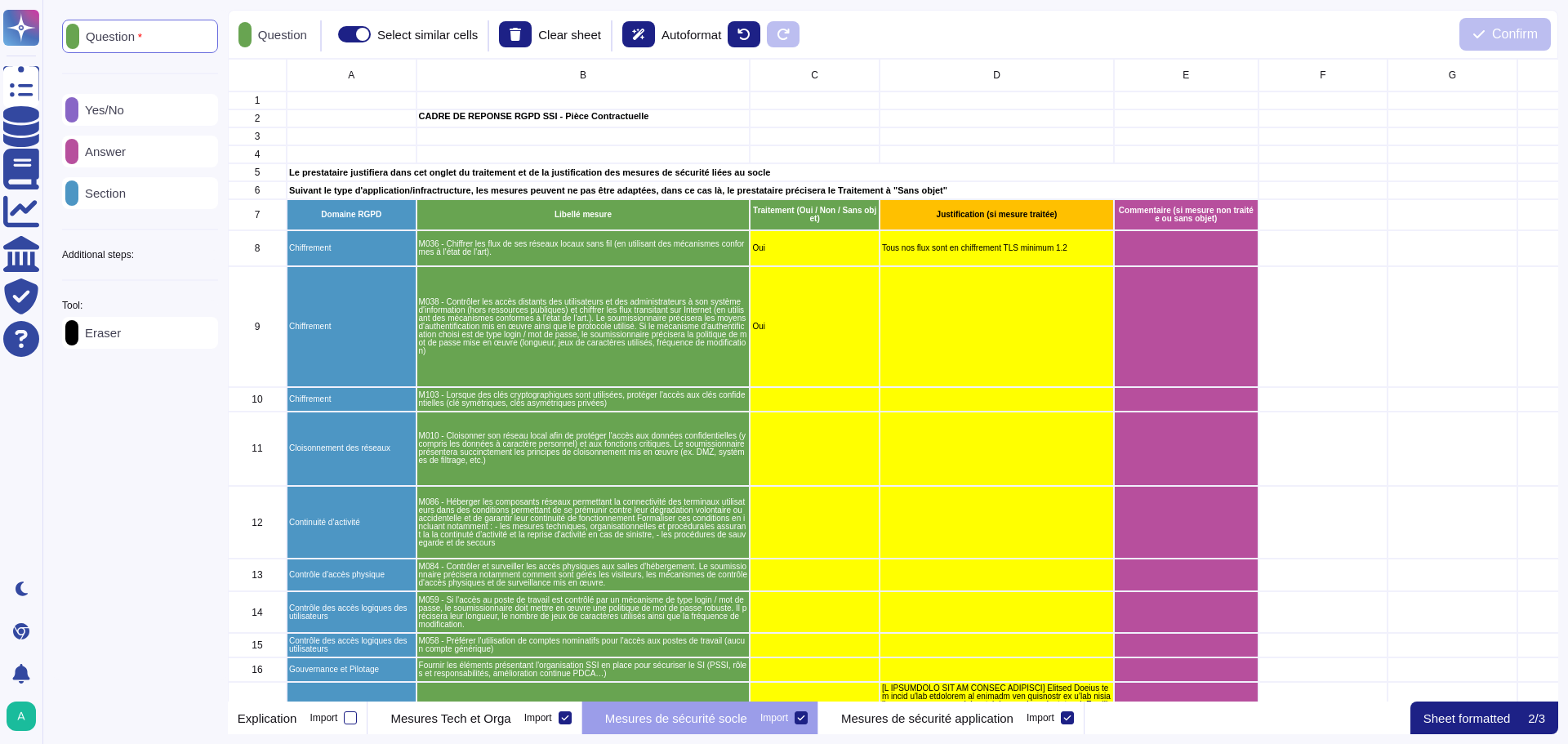
click at [120, 111] on p "Yes/No" at bounding box center [101, 110] width 46 height 12
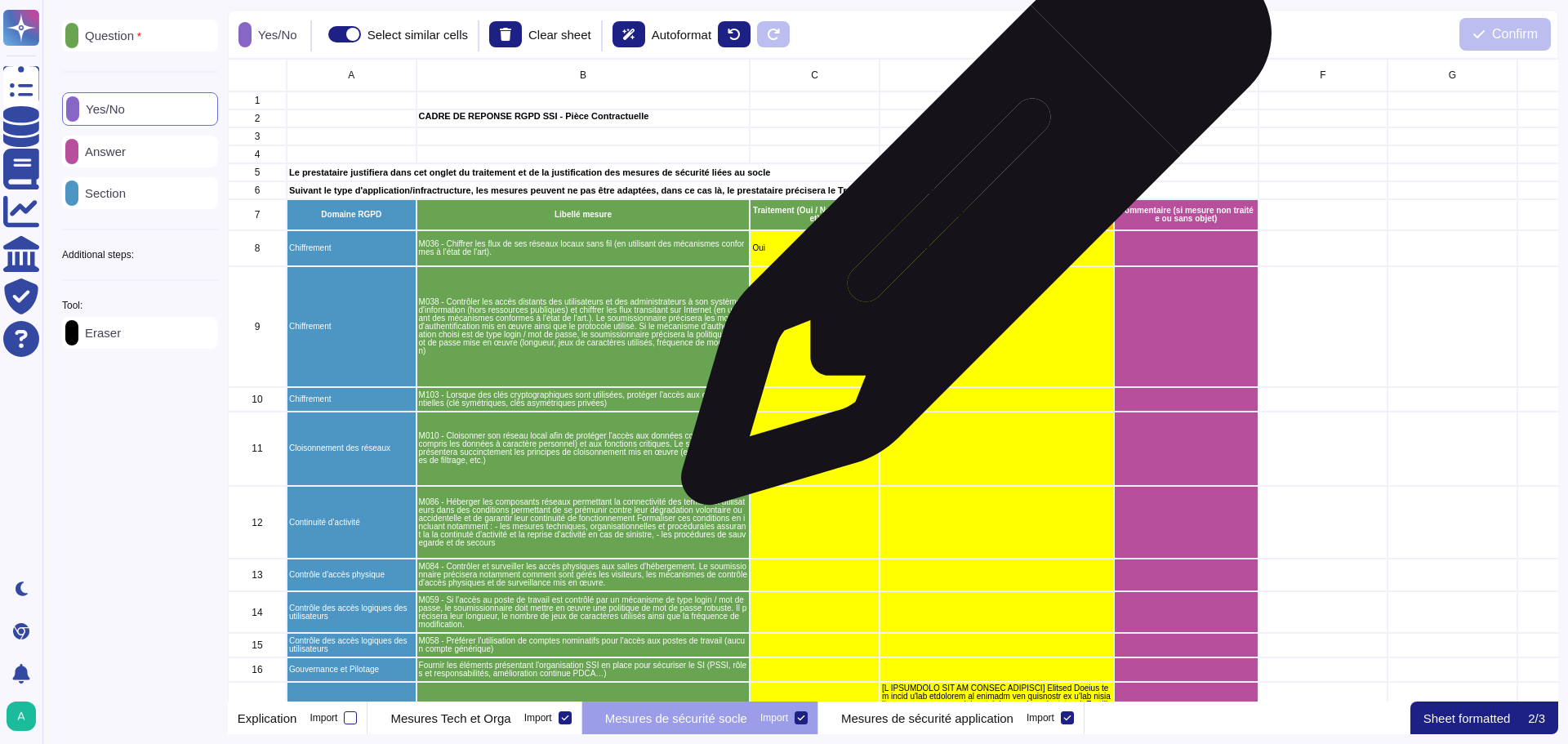
click at [970, 218] on p "Justification (si mesure traitée)" at bounding box center [997, 215] width 230 height 8
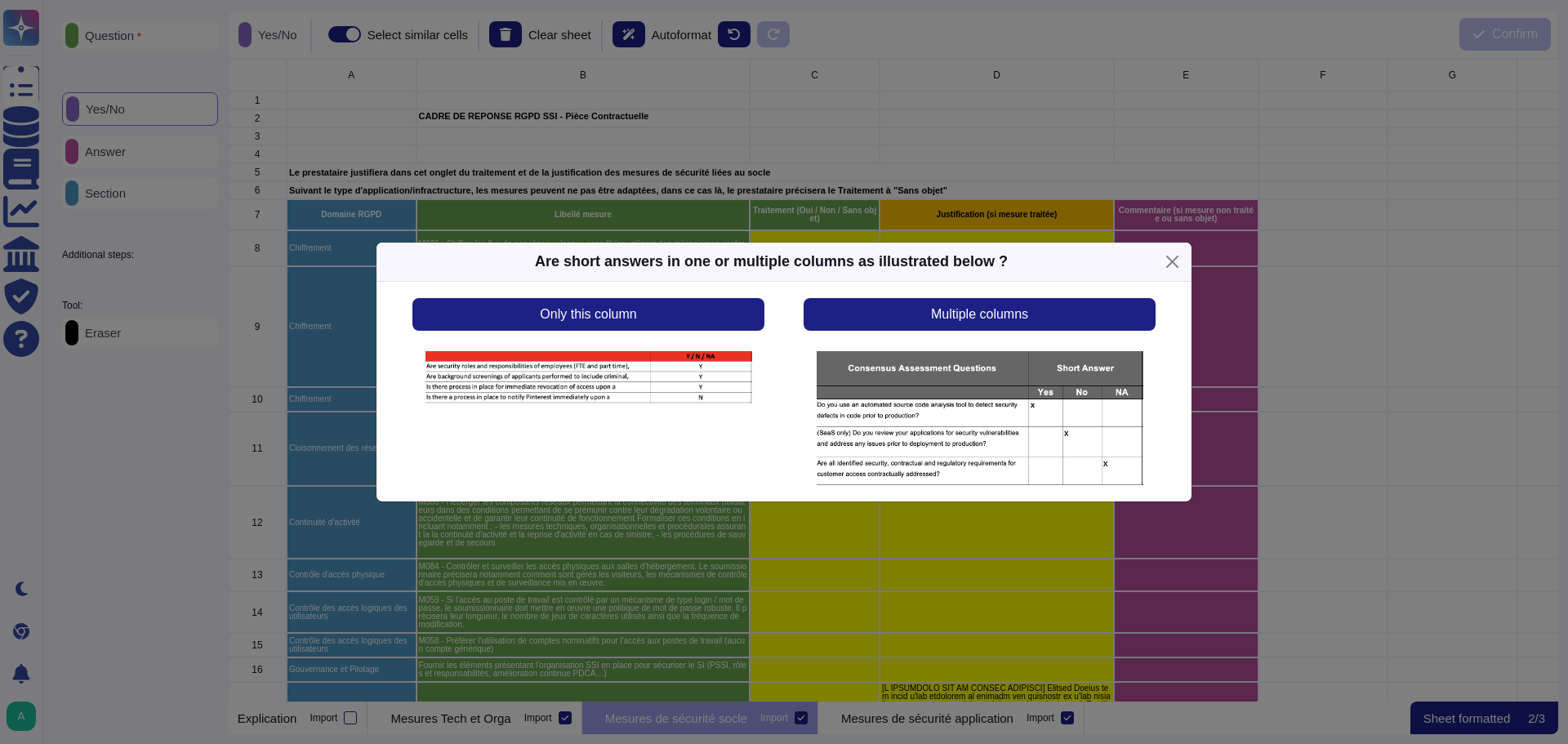
click at [591, 375] on img at bounding box center [589, 377] width 327 height 53
click at [1168, 260] on button "Close" at bounding box center [1173, 262] width 26 height 26
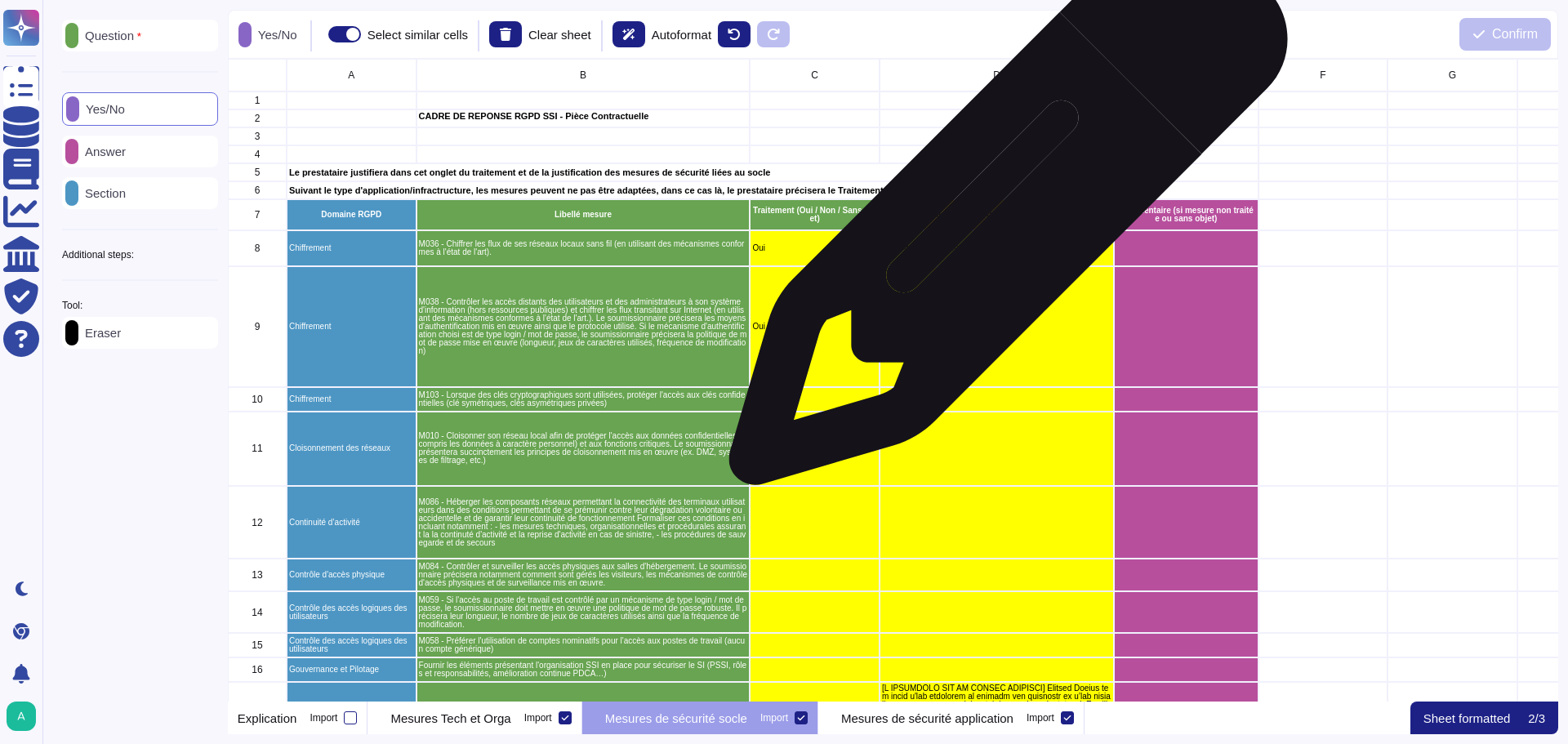
click at [1002, 214] on p "Justification (si mesure traitée)" at bounding box center [997, 215] width 230 height 8
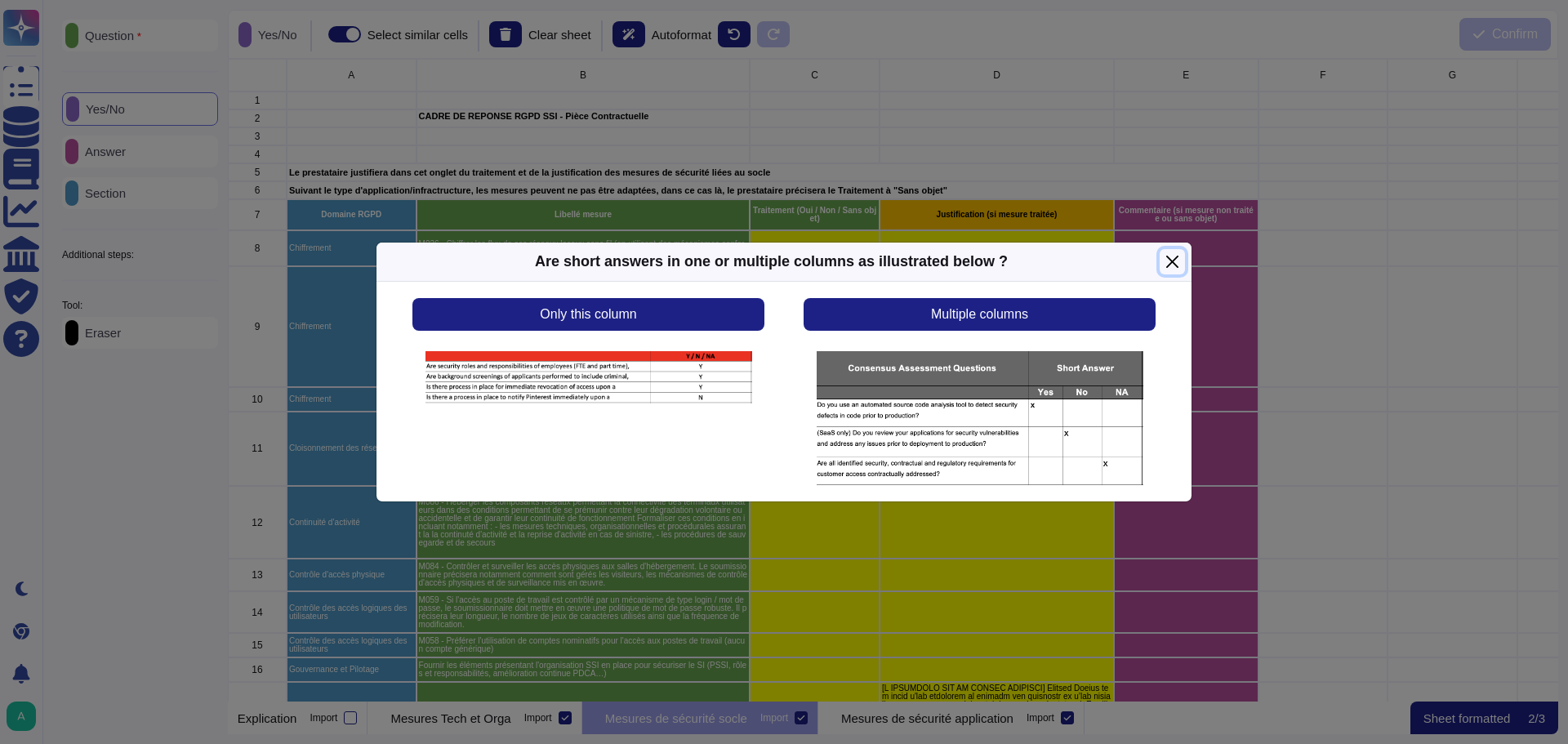
click at [1169, 261] on button "Close" at bounding box center [1173, 262] width 26 height 26
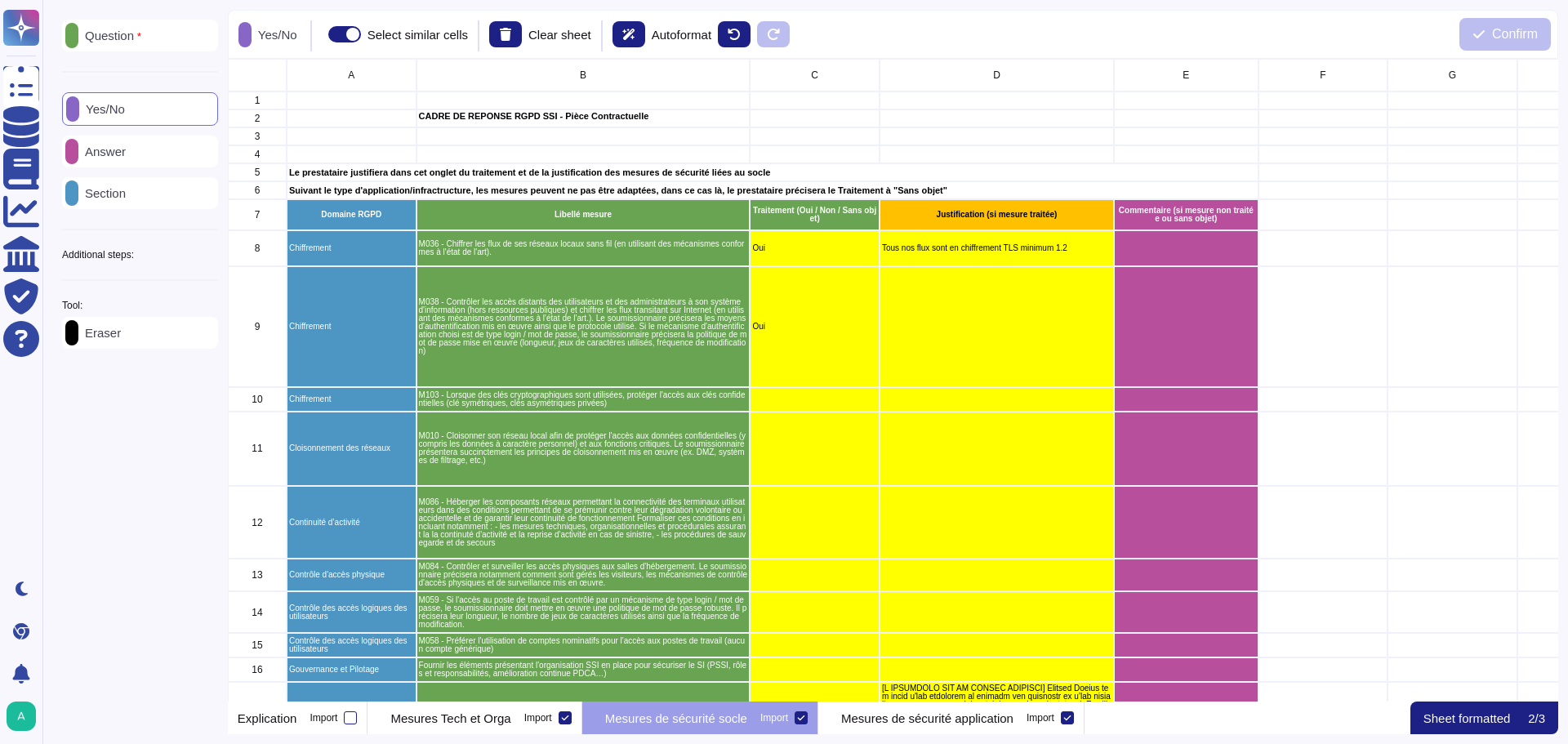
click at [126, 152] on p "Answer" at bounding box center [102, 152] width 48 height 12
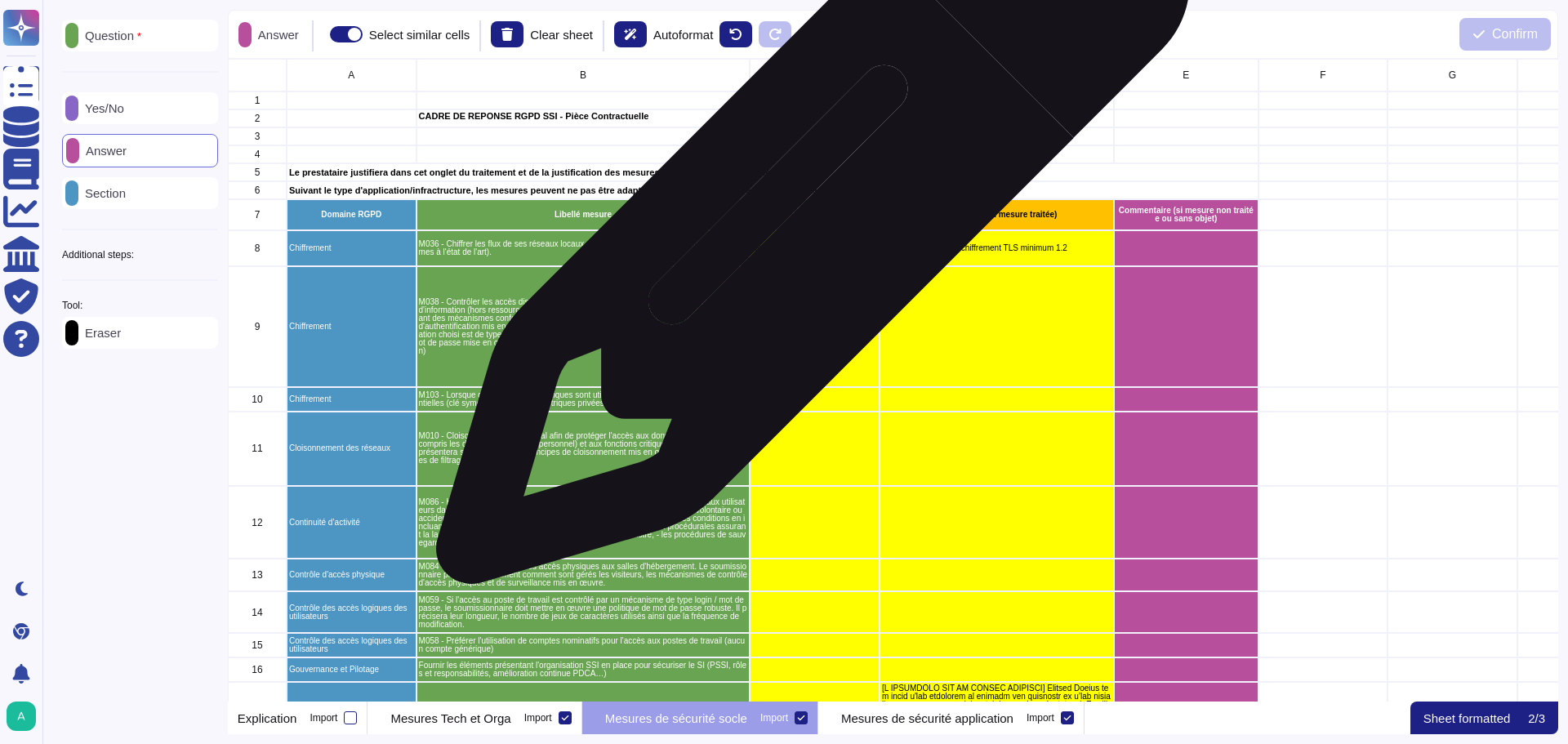
click at [807, 216] on p "Traitement (Oui / Non / Sans objet)" at bounding box center [815, 214] width 125 height 16
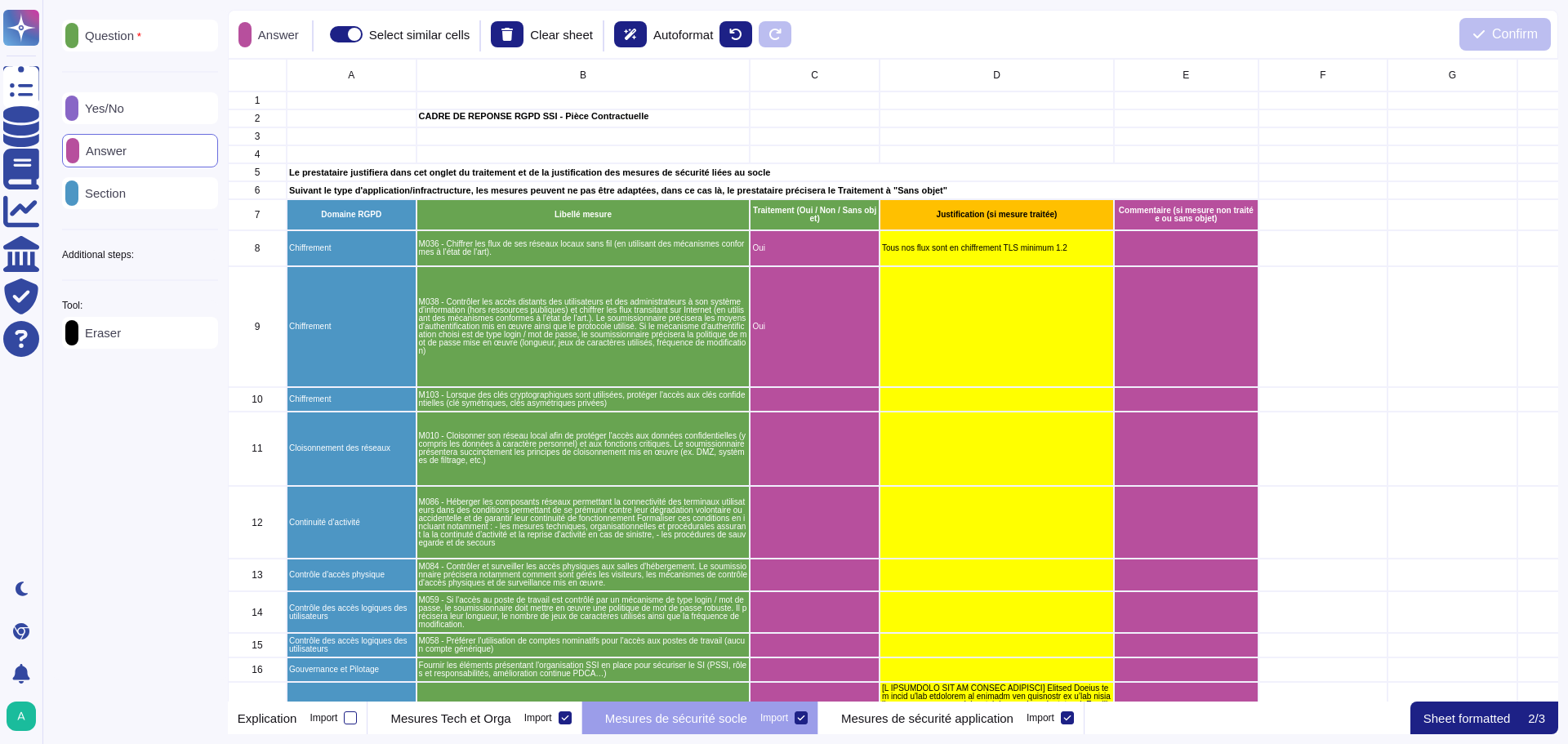
click at [124, 104] on p "Yes/No" at bounding box center [101, 108] width 46 height 12
click at [166, 38] on div "Question" at bounding box center [140, 36] width 156 height 32
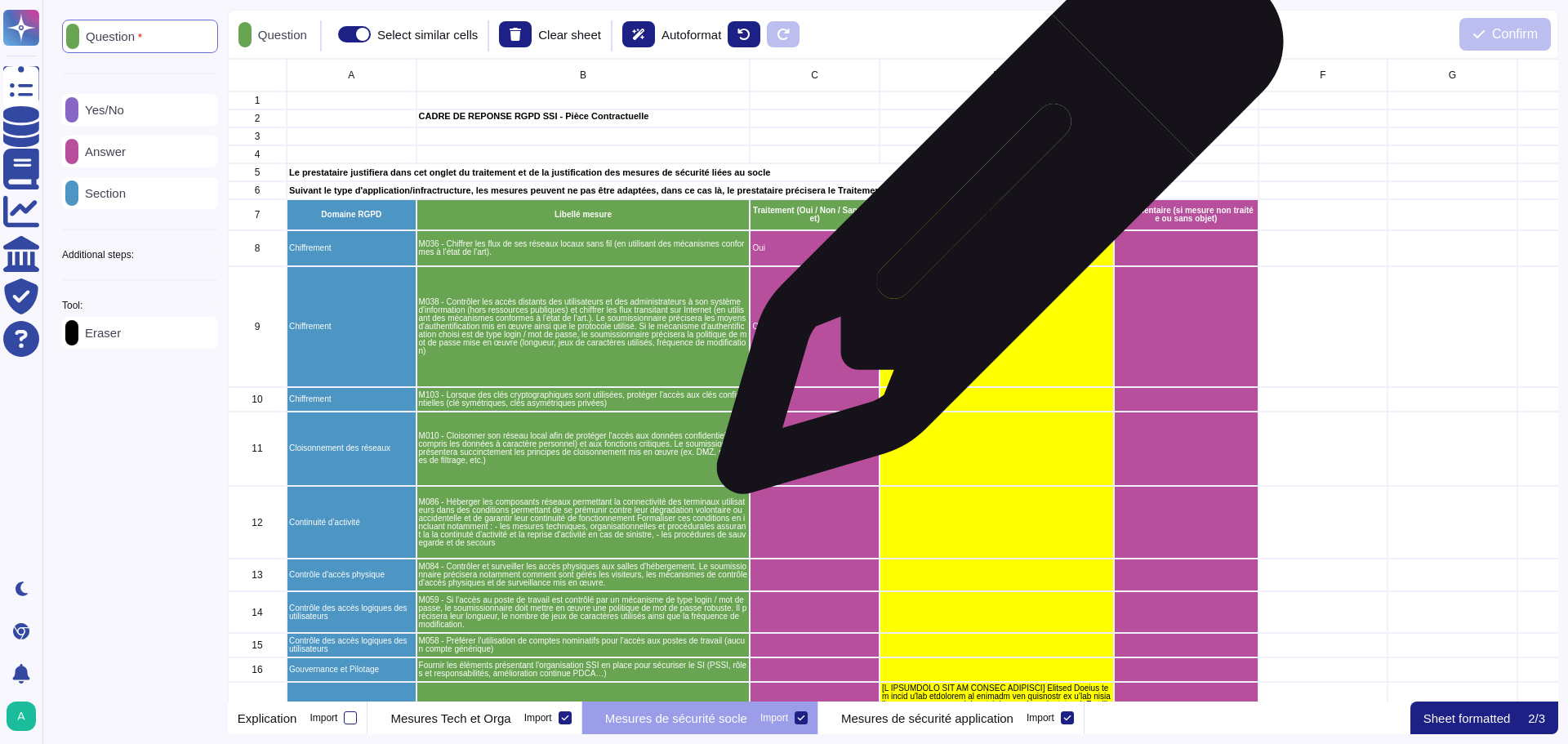
click at [994, 219] on p "Justification (si mesure traitée)" at bounding box center [997, 215] width 230 height 8
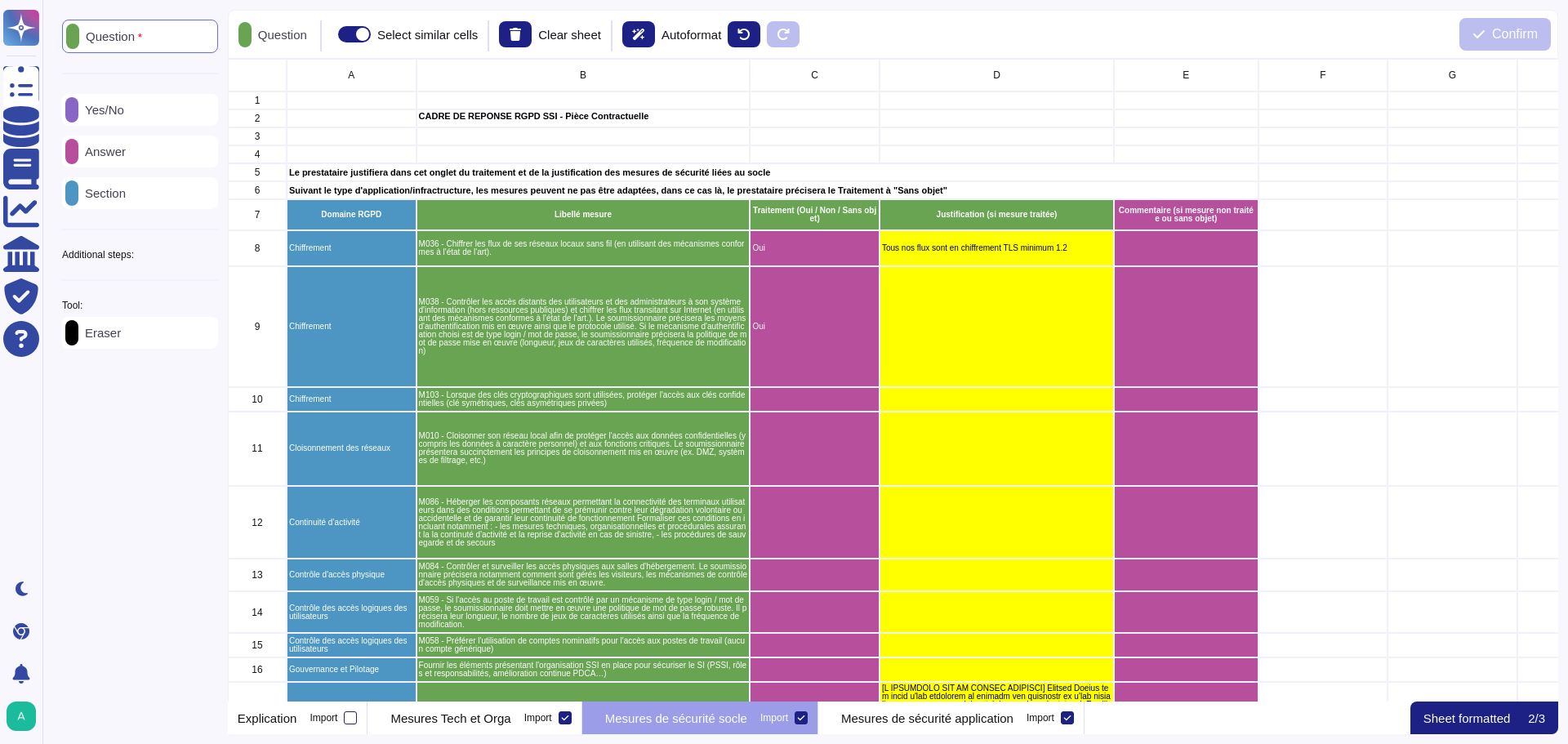
click at [102, 149] on p "Answer" at bounding box center [102, 152] width 48 height 12
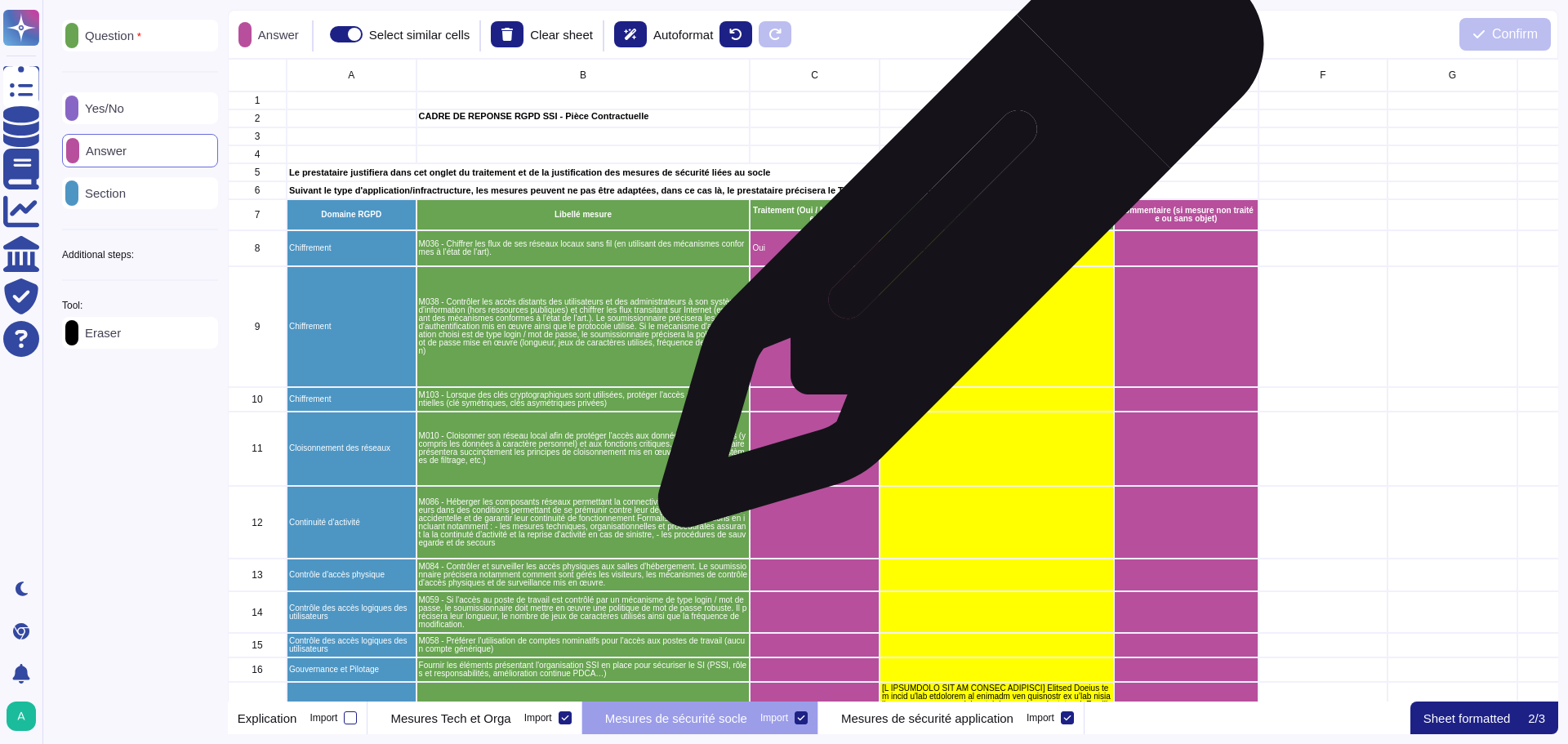
click at [954, 233] on div "Tous nos flux sont en chiffrement TLS minimum 1.2" at bounding box center [996, 248] width 234 height 36
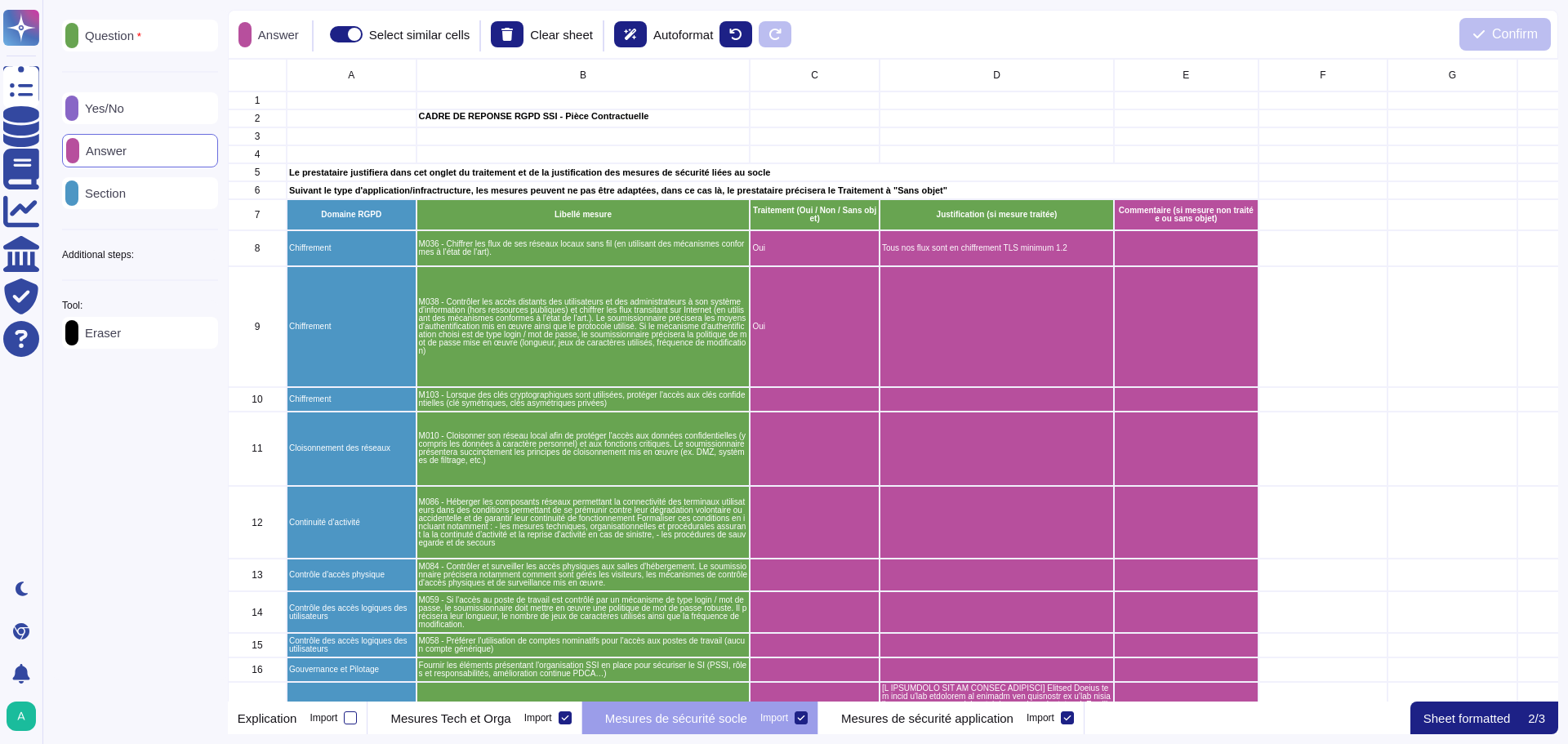
click at [165, 36] on div "Question" at bounding box center [140, 36] width 156 height 32
click at [165, 36] on div "Question" at bounding box center [140, 37] width 156 height 34
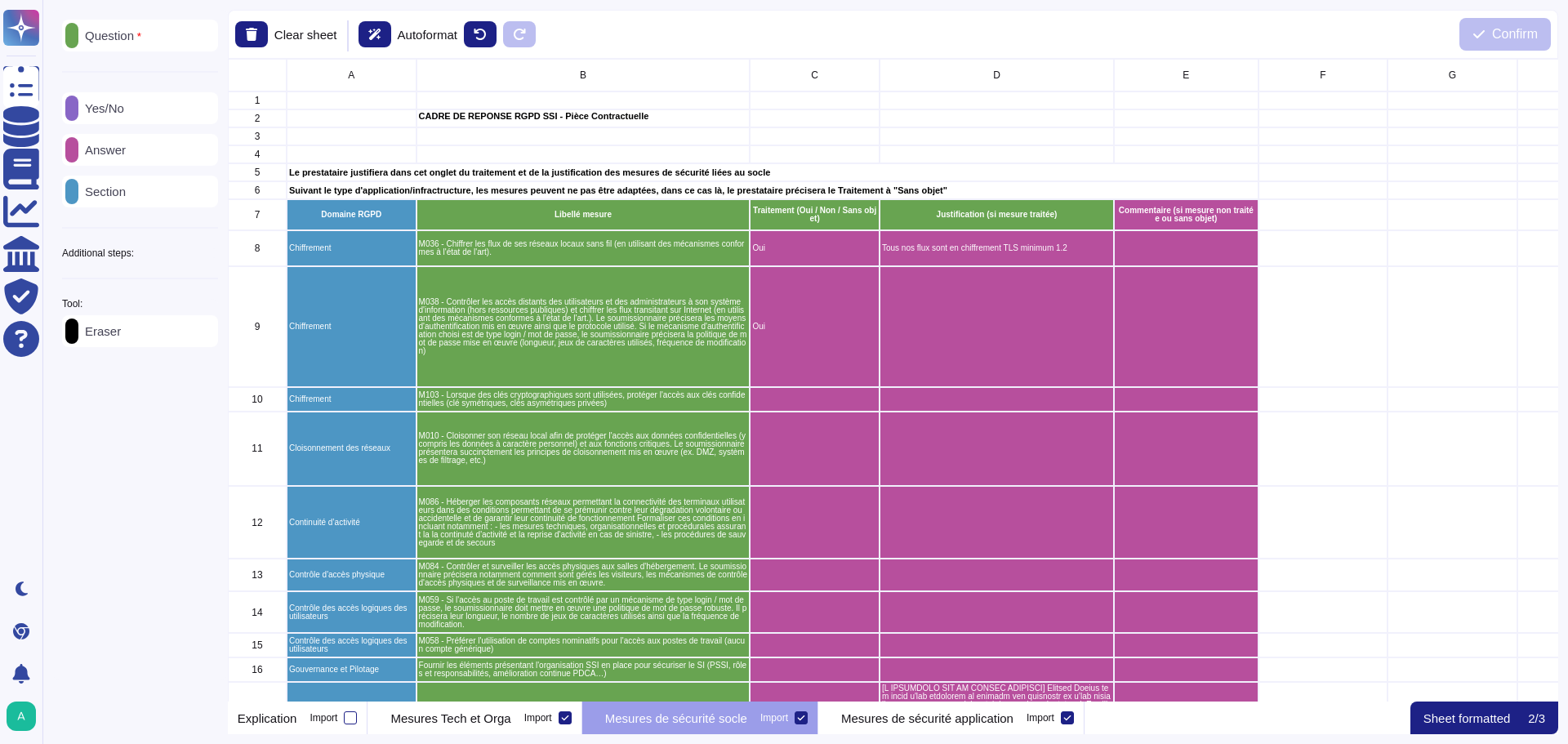
click at [165, 36] on div "Question" at bounding box center [140, 36] width 156 height 32
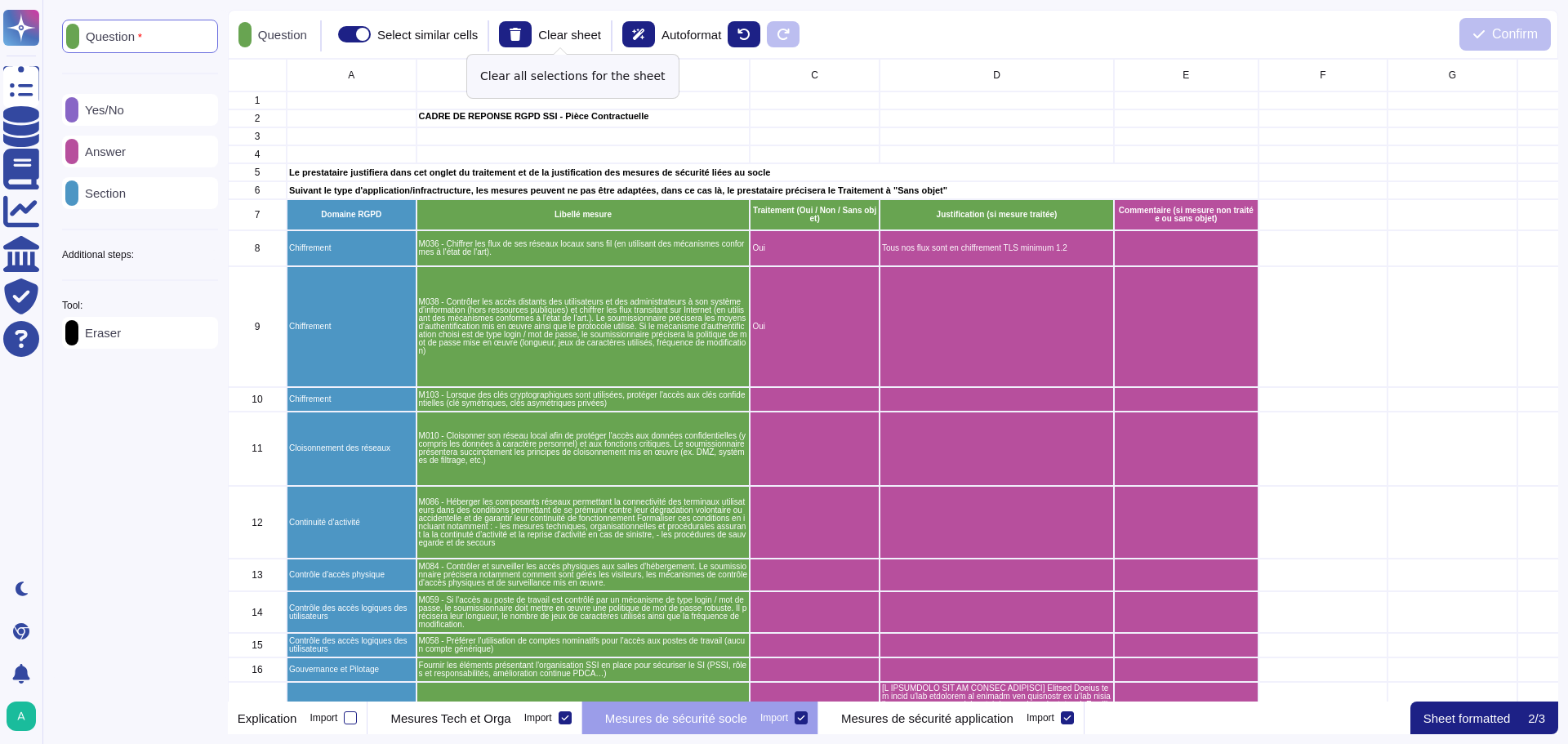
click at [550, 33] on p "Clear sheet" at bounding box center [569, 35] width 62 height 12
click at [521, 33] on icon at bounding box center [515, 34] width 12 height 13
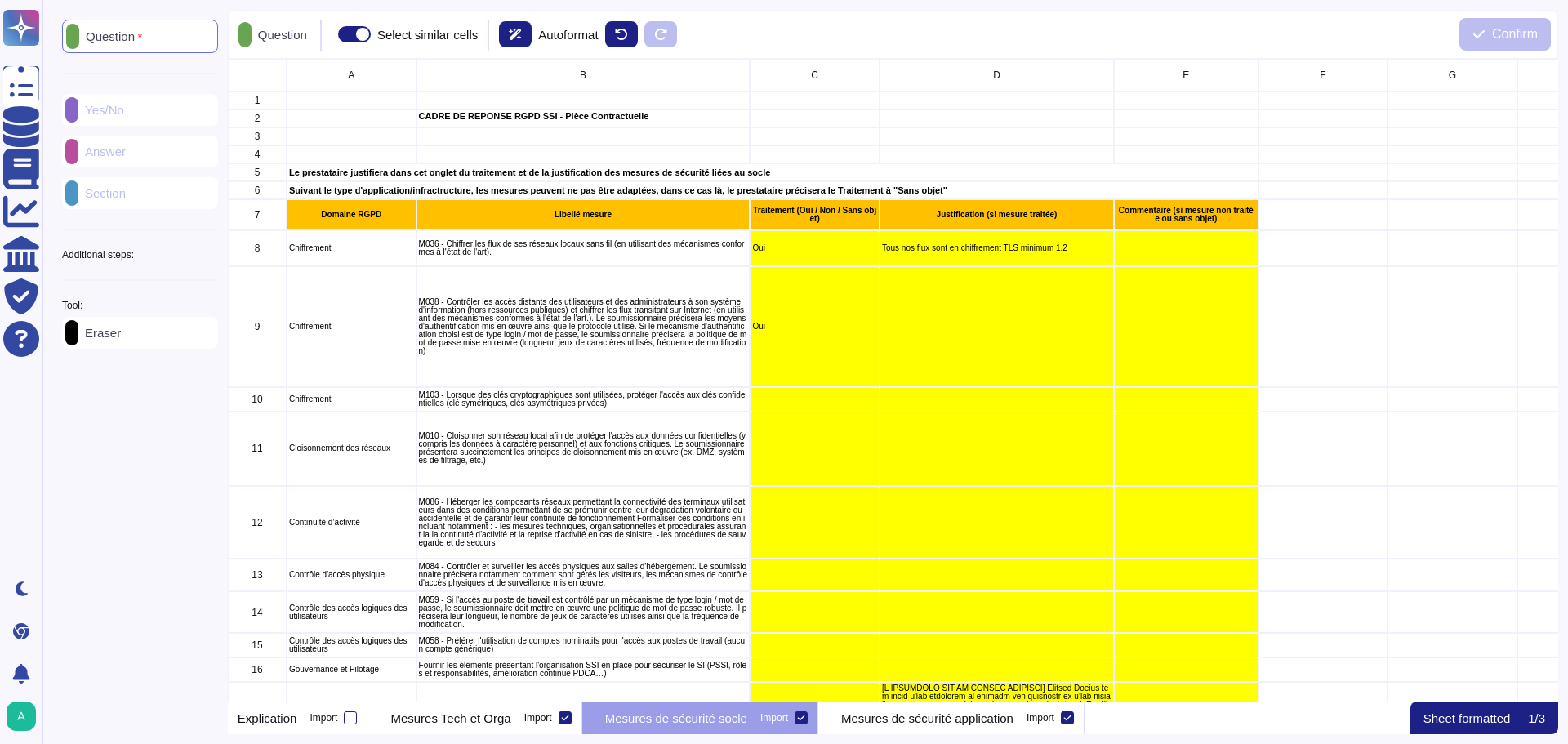
click at [139, 36] on p "Question" at bounding box center [110, 36] width 62 height 13
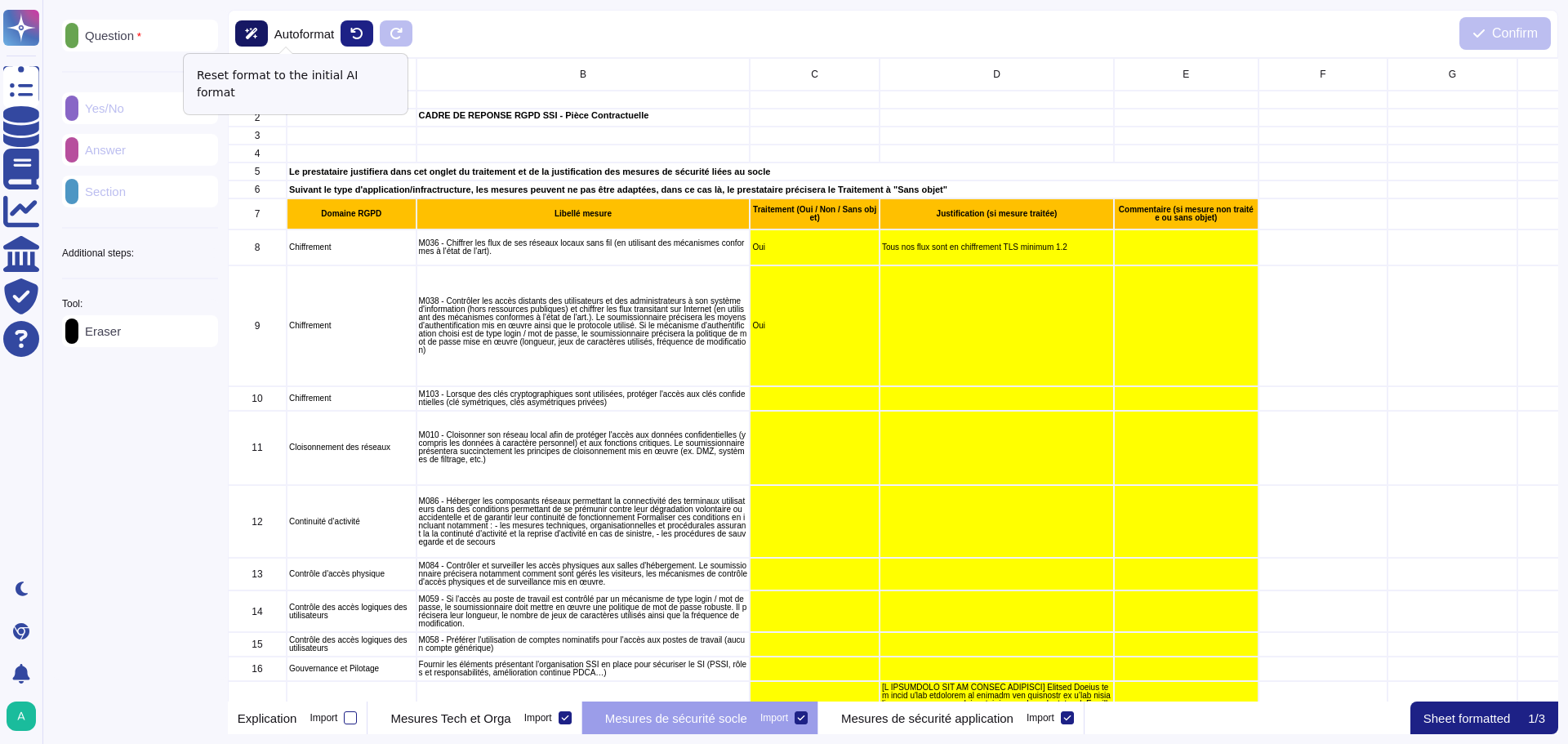
click at [249, 31] on icon at bounding box center [251, 34] width 12 height 12
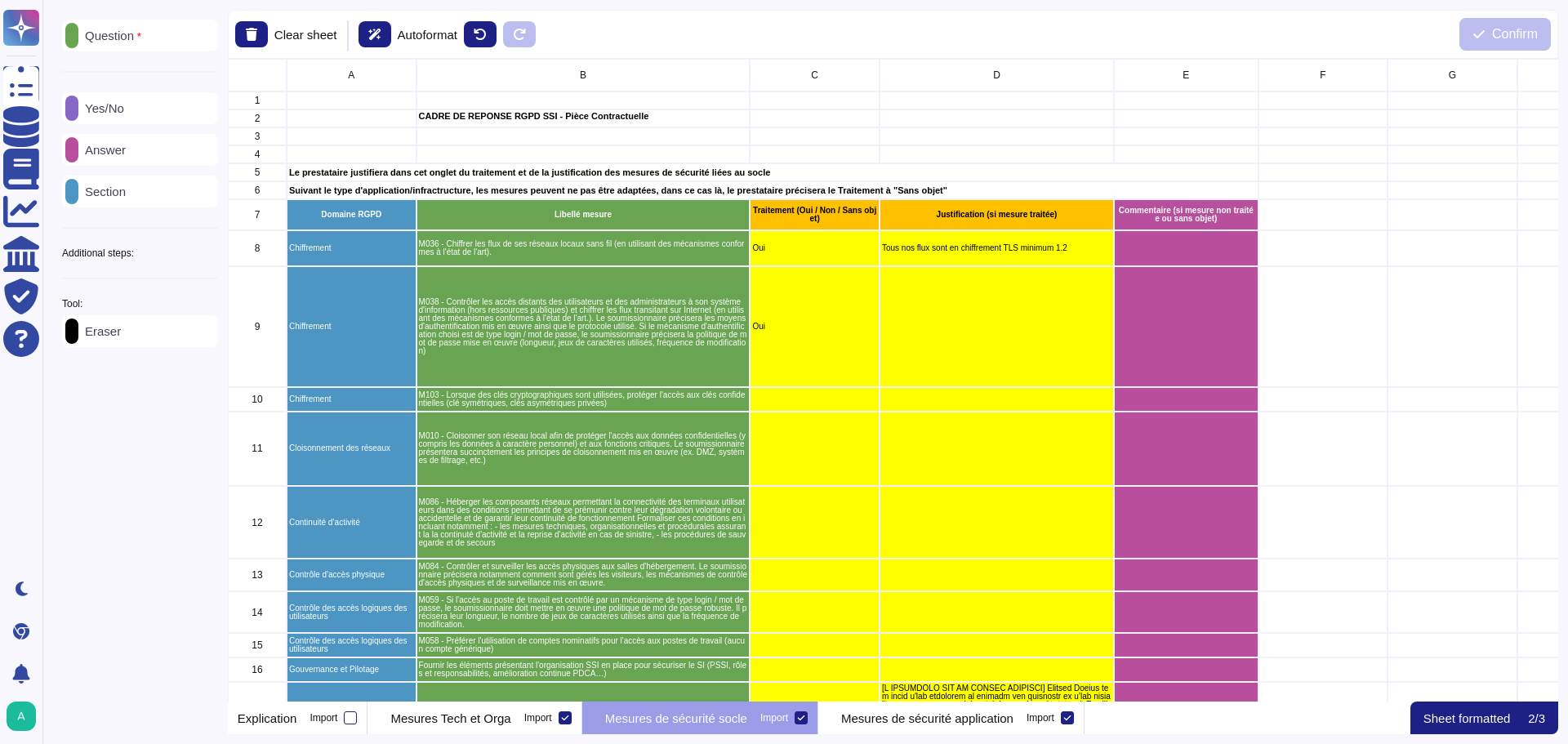
scroll to position [630, 1318]
click at [126, 152] on p "Answer" at bounding box center [102, 150] width 48 height 12
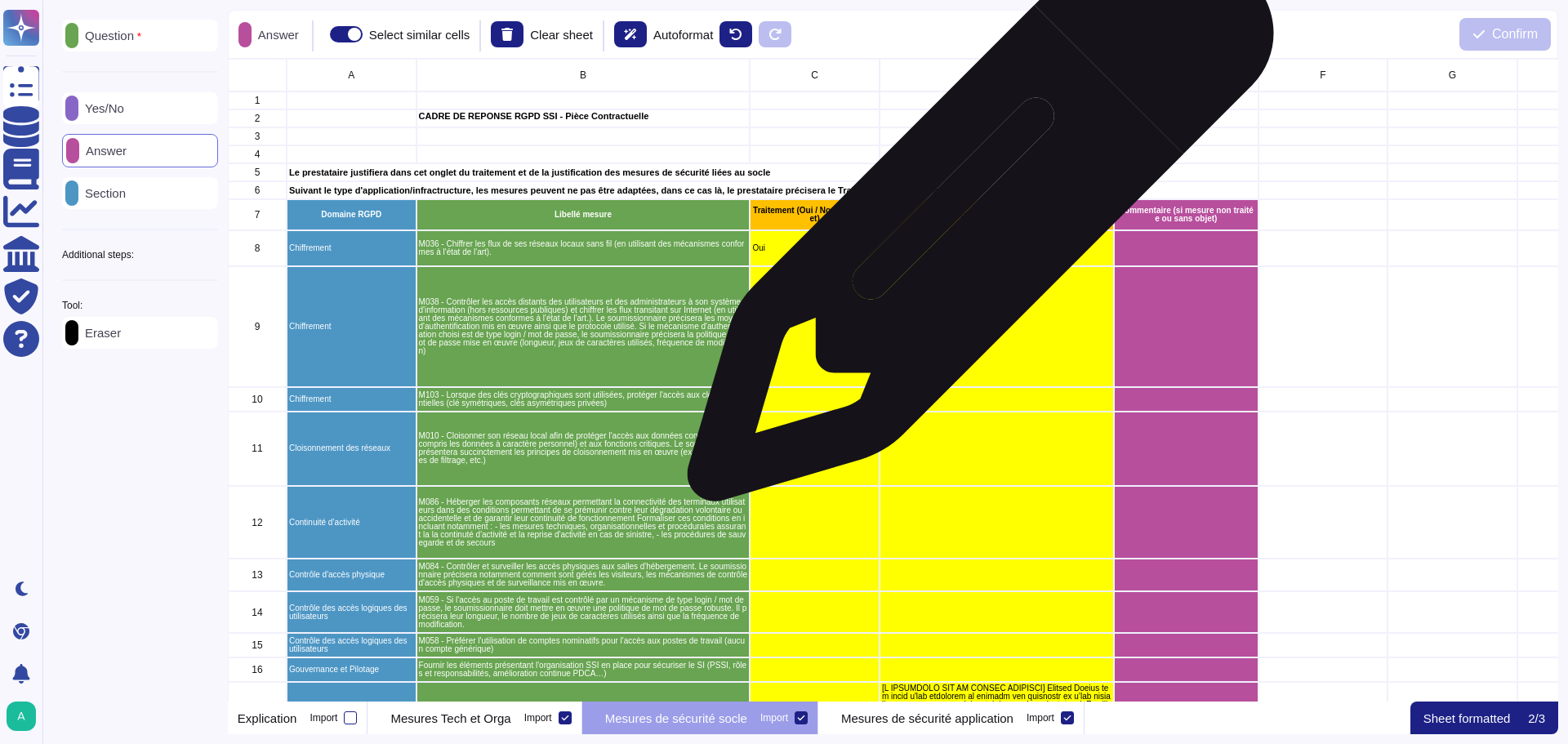
click at [974, 214] on p "Justification (si mesure traitée)" at bounding box center [997, 215] width 230 height 8
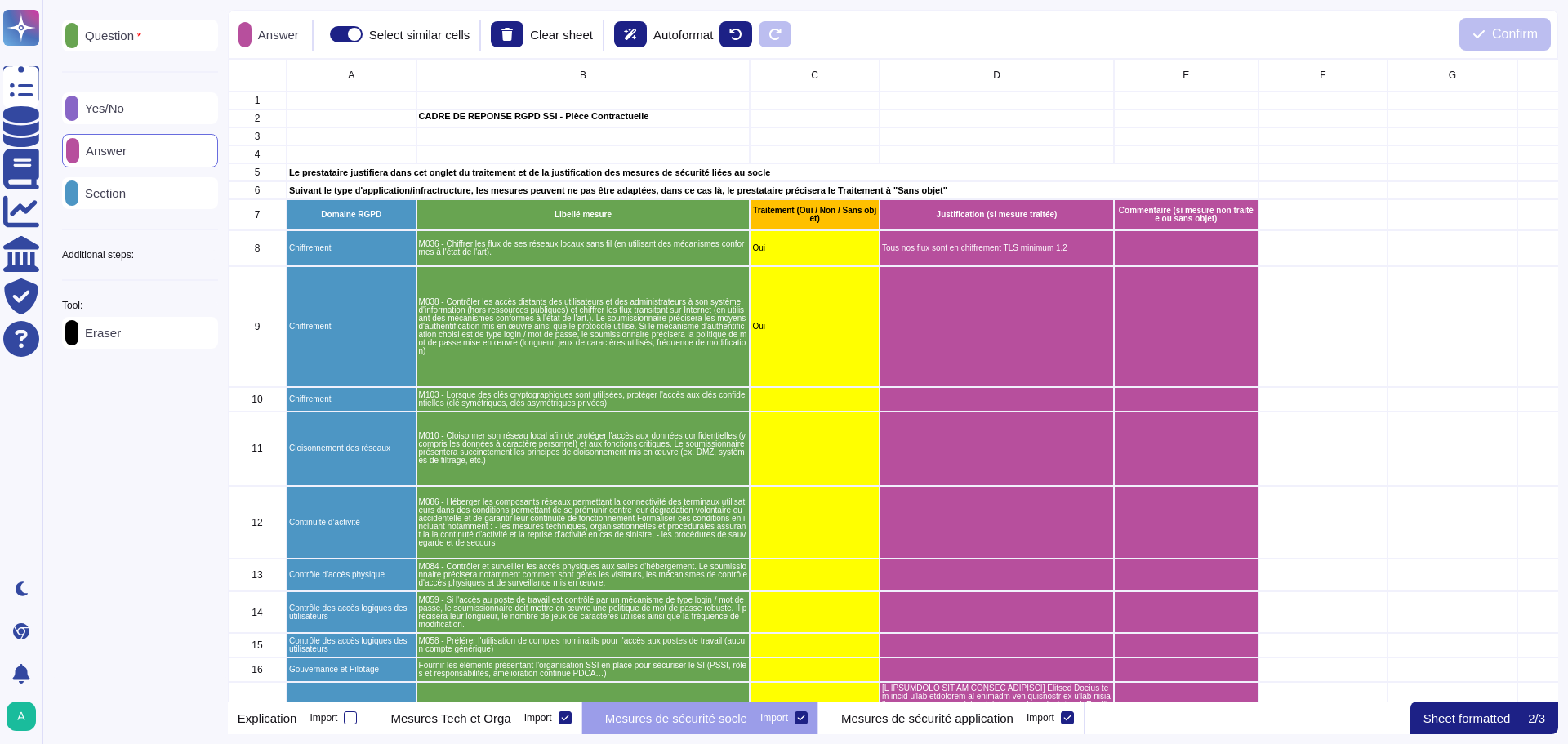
click at [147, 197] on div "Section" at bounding box center [140, 193] width 156 height 32
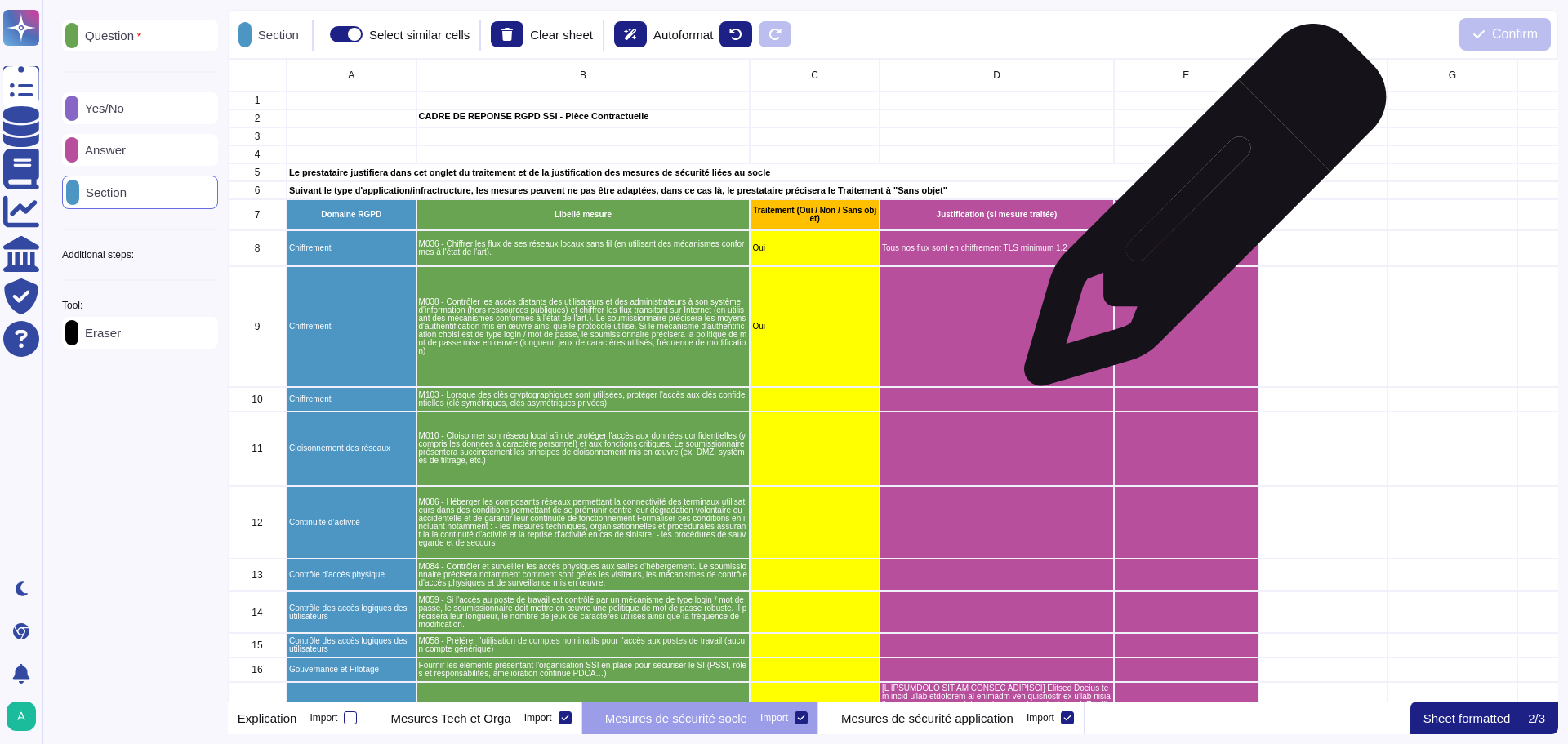
click at [1198, 213] on p "Commentaire (si mesure non traitée ou sans objet)" at bounding box center [1185, 214] width 140 height 16
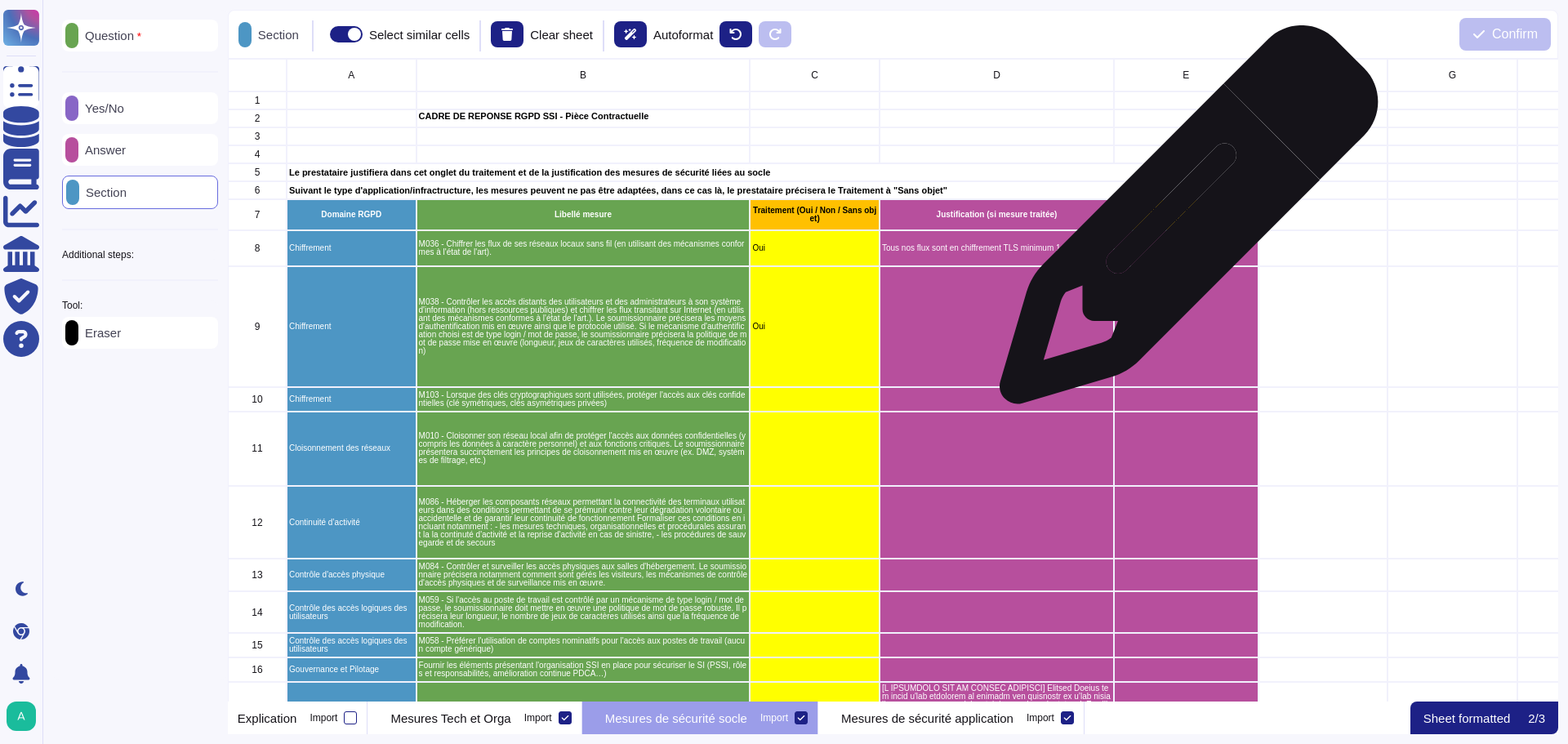
click at [1182, 223] on p "Commentaire (si mesure non traitée ou sans objet)" at bounding box center [1185, 214] width 140 height 16
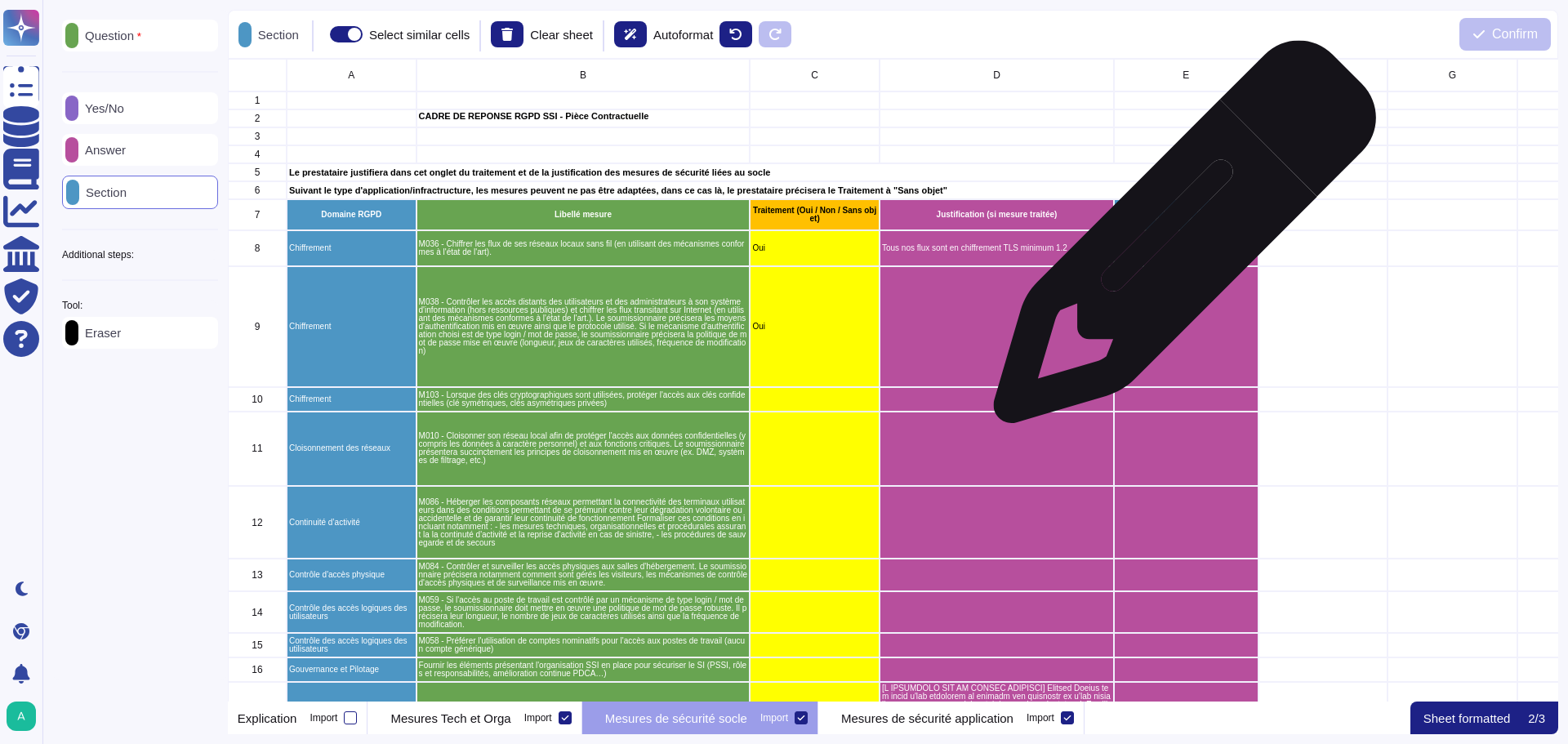
click at [1178, 240] on div "grid" at bounding box center [1186, 248] width 145 height 36
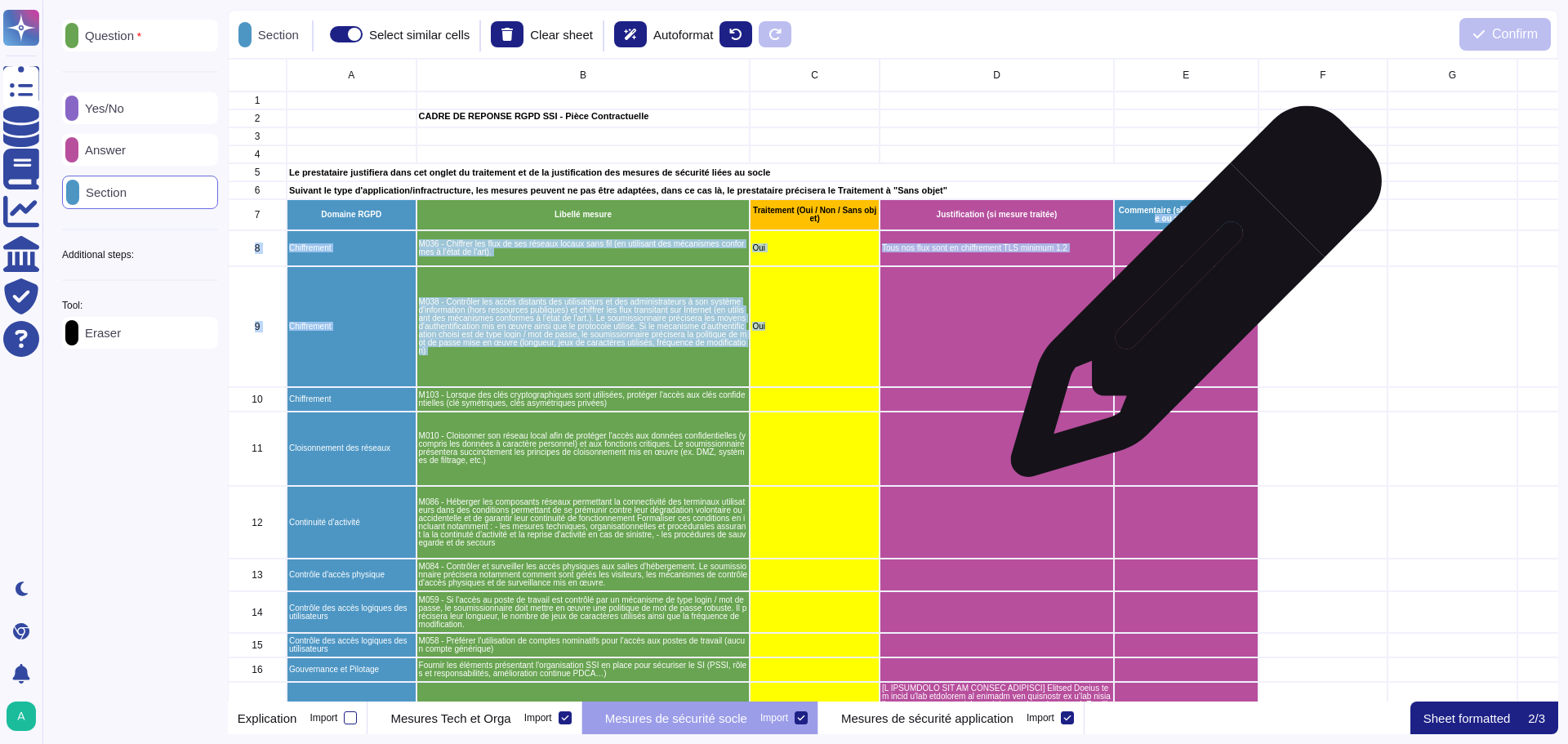
drag, startPoint x: 1178, startPoint y: 216, endPoint x: 1194, endPoint y: 243, distance: 31.4
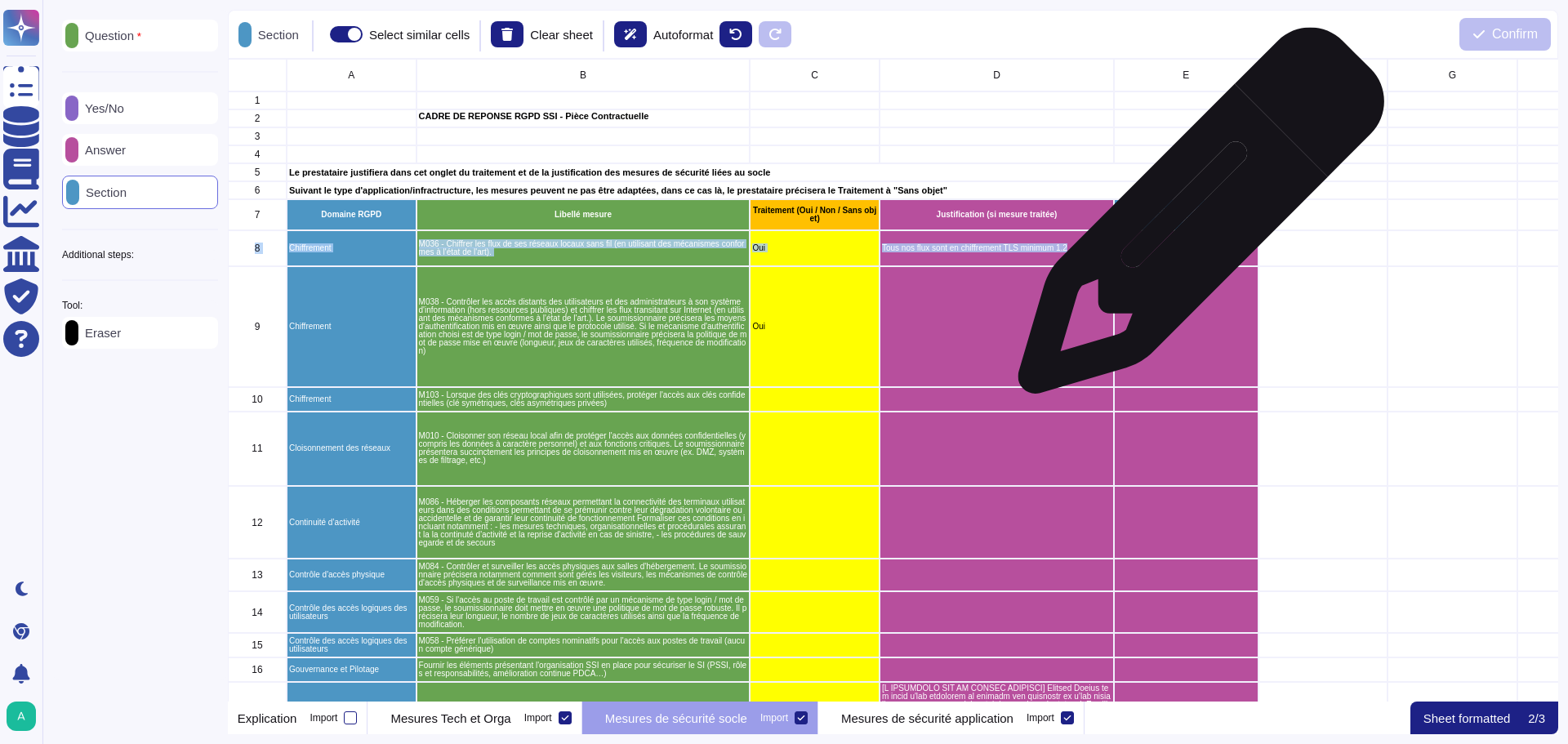
click at [1194, 217] on p "Commentaire (si mesure non traitée ou sans objet)" at bounding box center [1185, 214] width 140 height 16
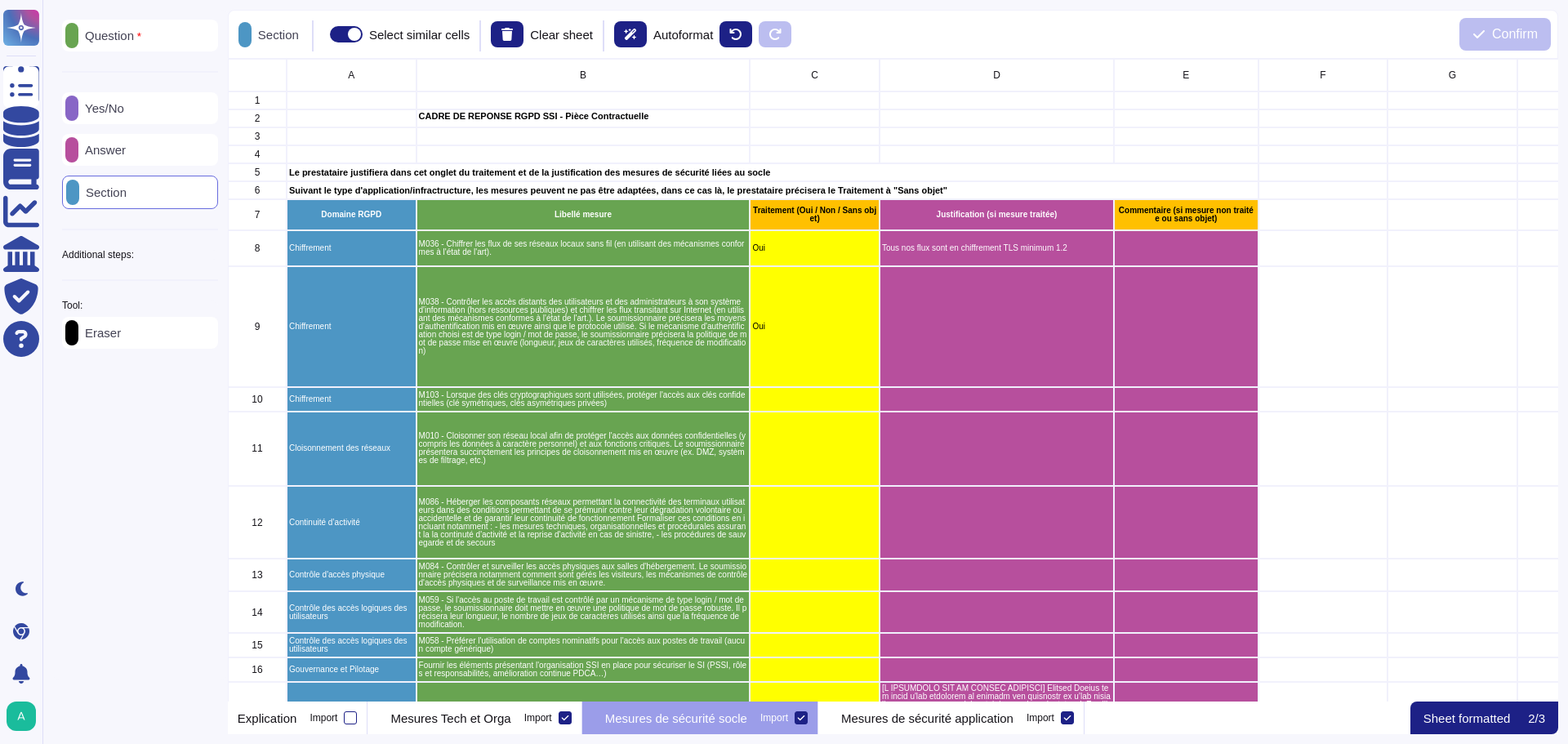
click at [107, 335] on p "Eraser" at bounding box center [99, 333] width 43 height 12
click at [277, 33] on p "Eraser" at bounding box center [273, 35] width 43 height 12
click at [245, 36] on icon at bounding box center [245, 36] width 0 height 0
click at [269, 30] on p "Eraser" at bounding box center [273, 35] width 43 height 12
click at [162, 407] on div "Question Yes/No Answer Section Additional steps: Sub-Question Documents Instruc…" at bounding box center [140, 345] width 175 height 670
